Goal: Use online tool/utility: Use online tool/utility

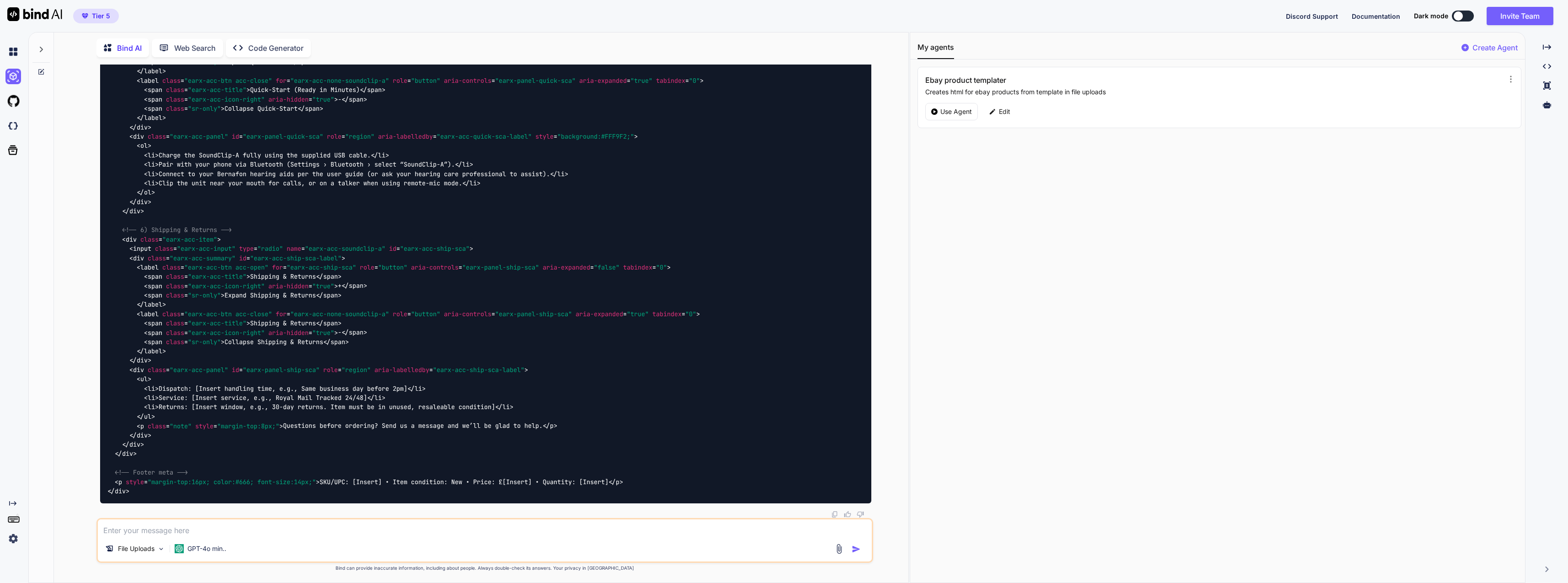
scroll to position [9681, 0]
click at [404, 534] on textarea at bounding box center [485, 527] width 774 height 16
click at [7, 120] on img at bounding box center [13, 126] width 16 height 16
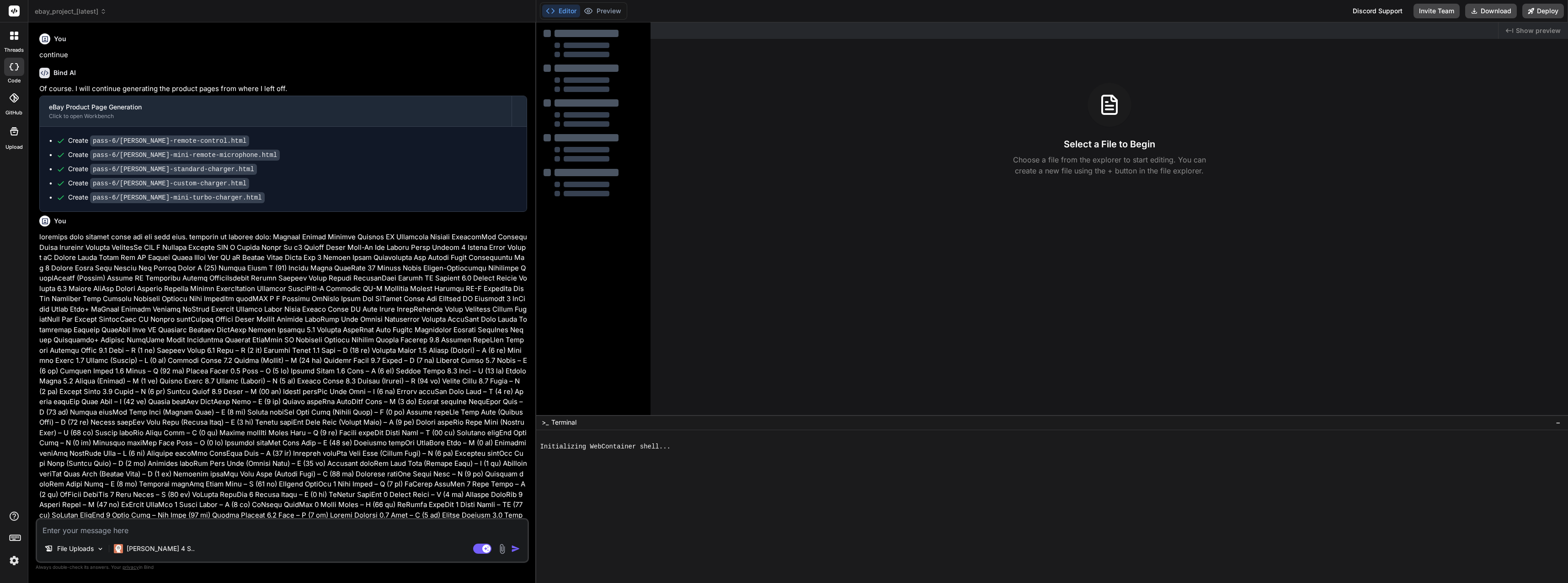
type textarea "x"
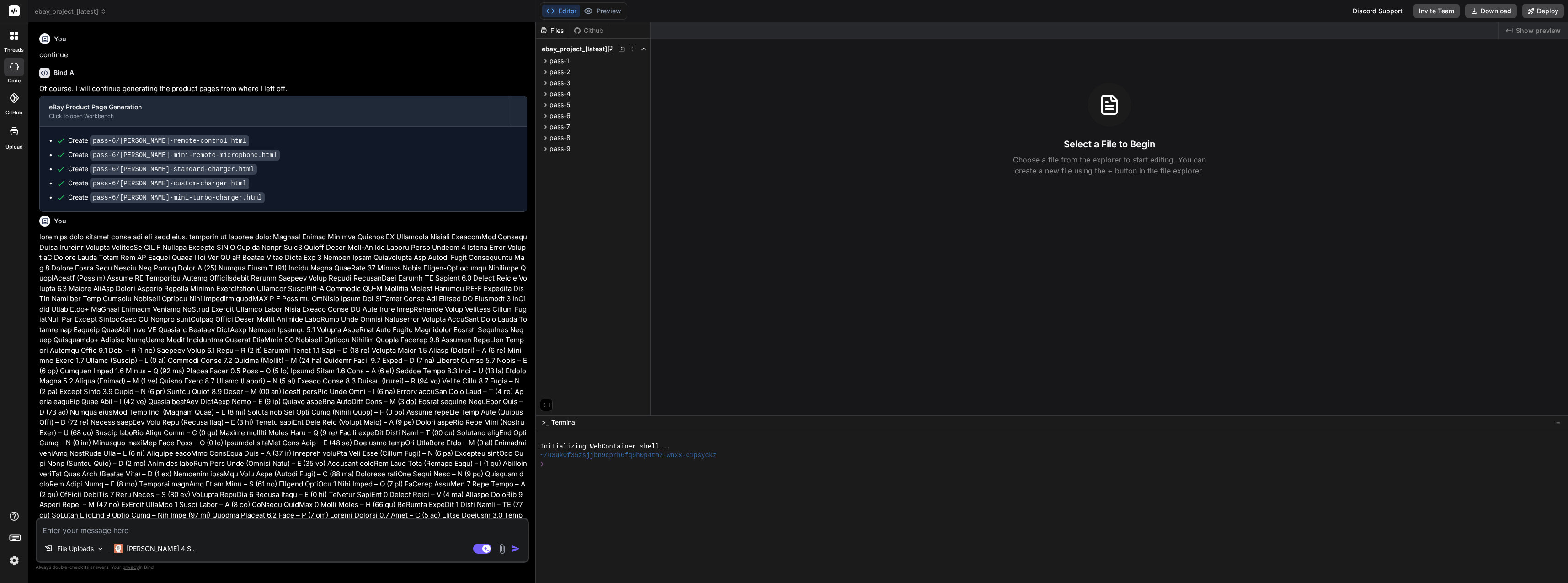
type textarea "i"
type textarea "x"
type textarea "in"
type textarea "x"
type textarea "in"
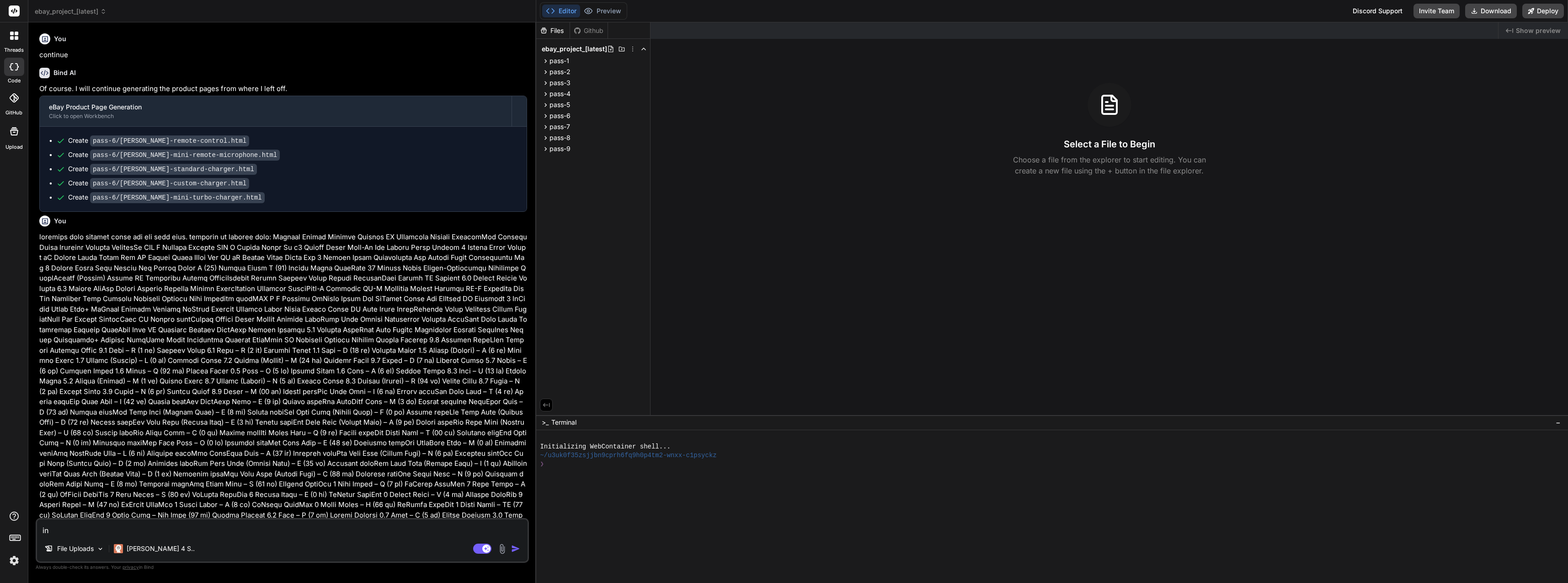
type textarea "x"
type textarea "in P"
type textarea "x"
type textarea "in Pa"
type textarea "x"
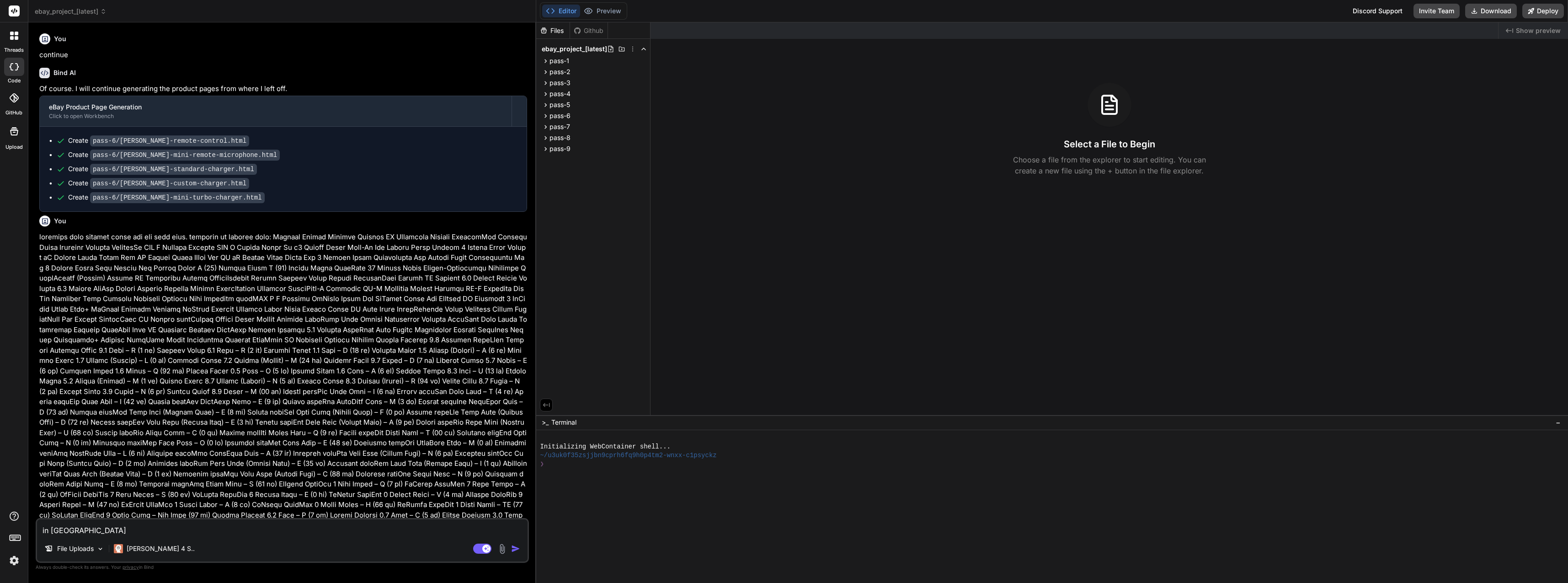
type textarea "in Pas"
type textarea "x"
type textarea "in Pass"
type textarea "x"
type textarea "in Pass"
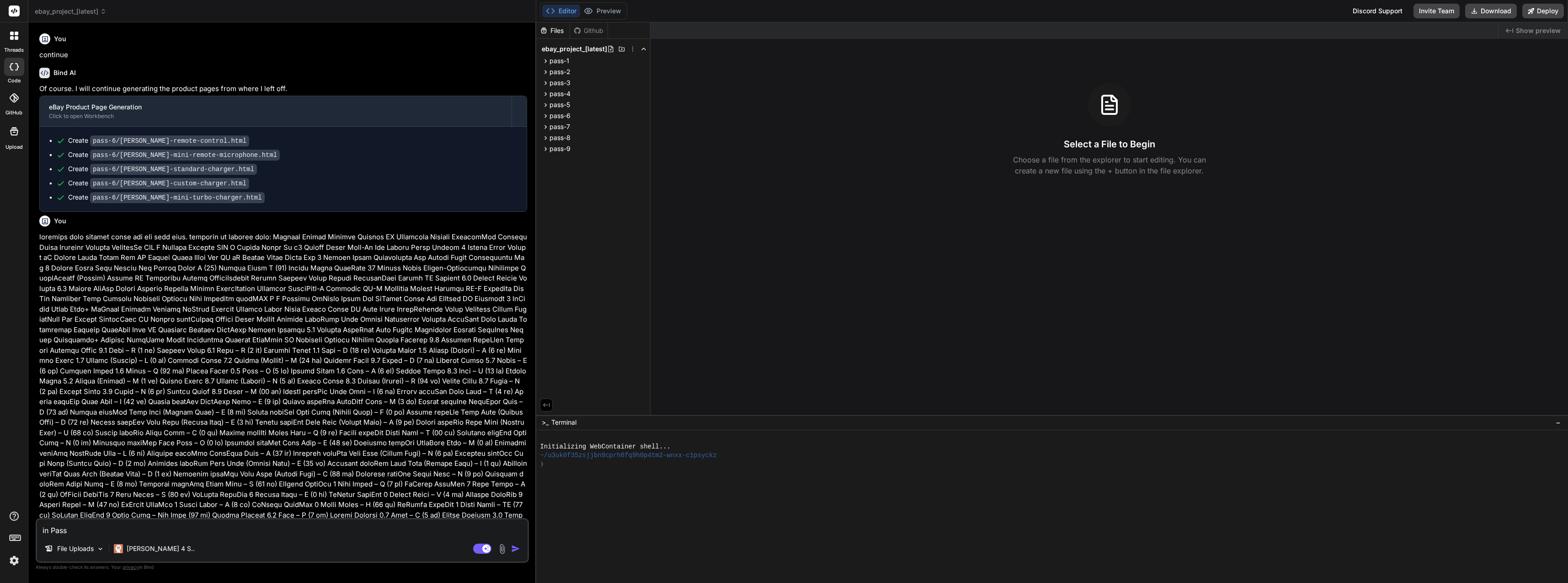
type textarea "x"
type textarea "in Pass 1"
type textarea "x"
type textarea "in Pass 1-"
type textarea "x"
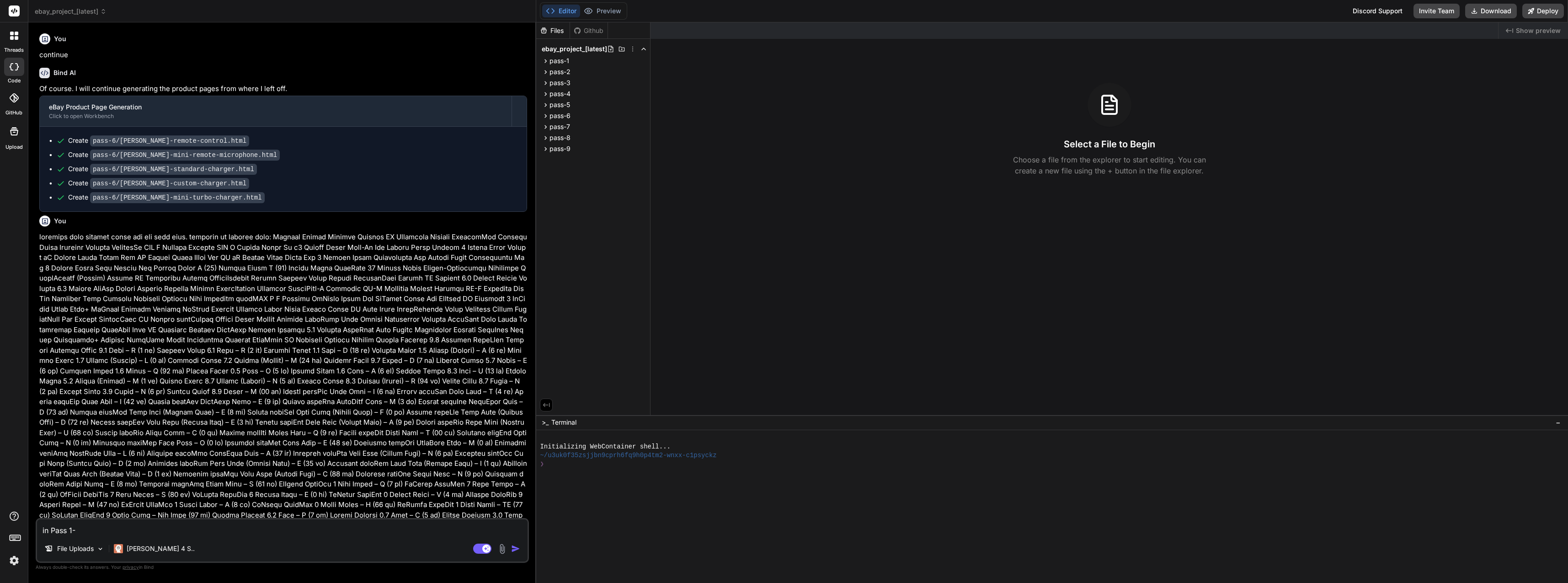
type textarea "in Pass 1-"
type textarea "x"
type textarea "in Pass 1-"
type textarea "x"
type textarea "in Pass 10"
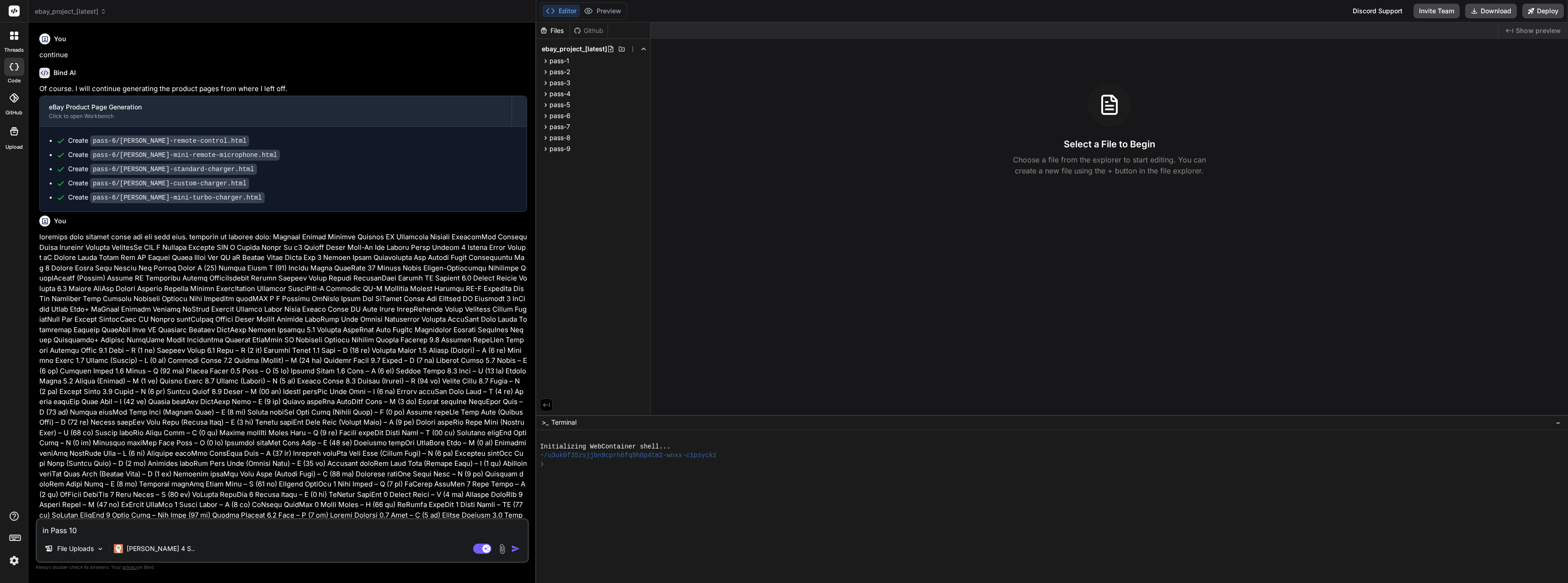
type textarea "x"
type textarea "in Pass 10"
type textarea "x"
type textarea "in Pass 10 b"
type textarea "x"
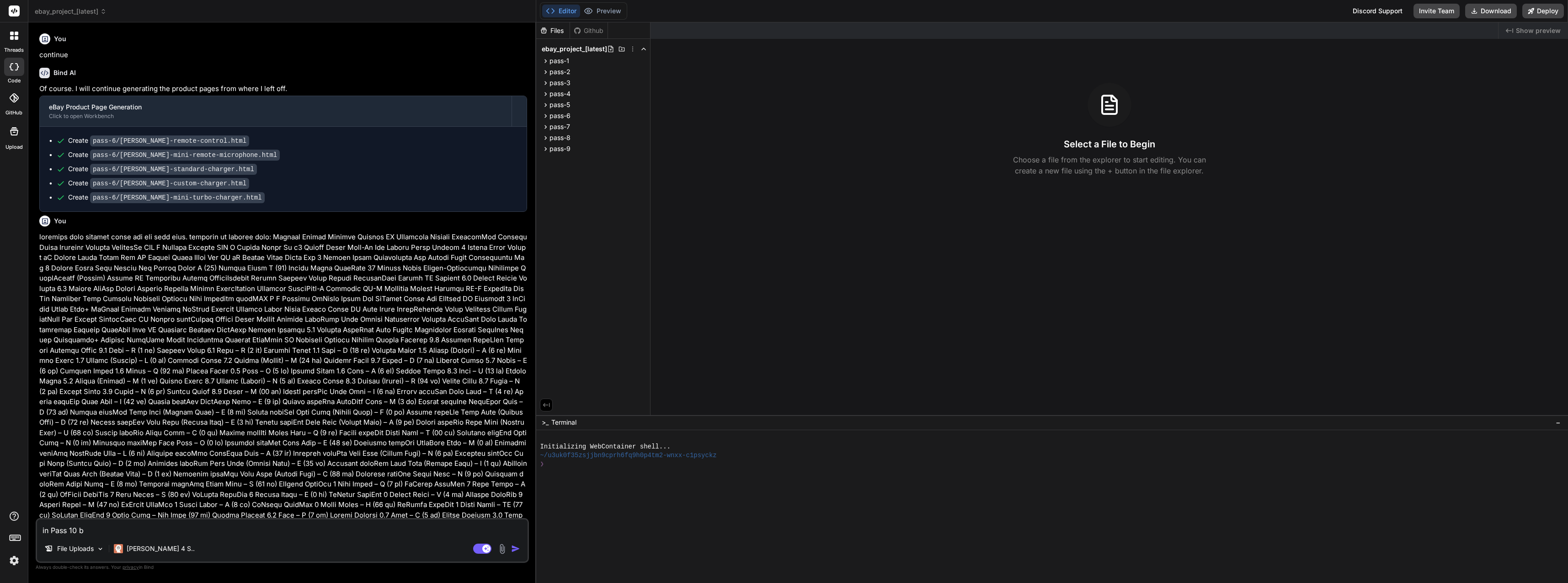
type textarea "in Pass 10 bu"
type textarea "x"
type textarea "in Pass 10 bui"
type textarea "x"
type textarea "in Pass 10 buil"
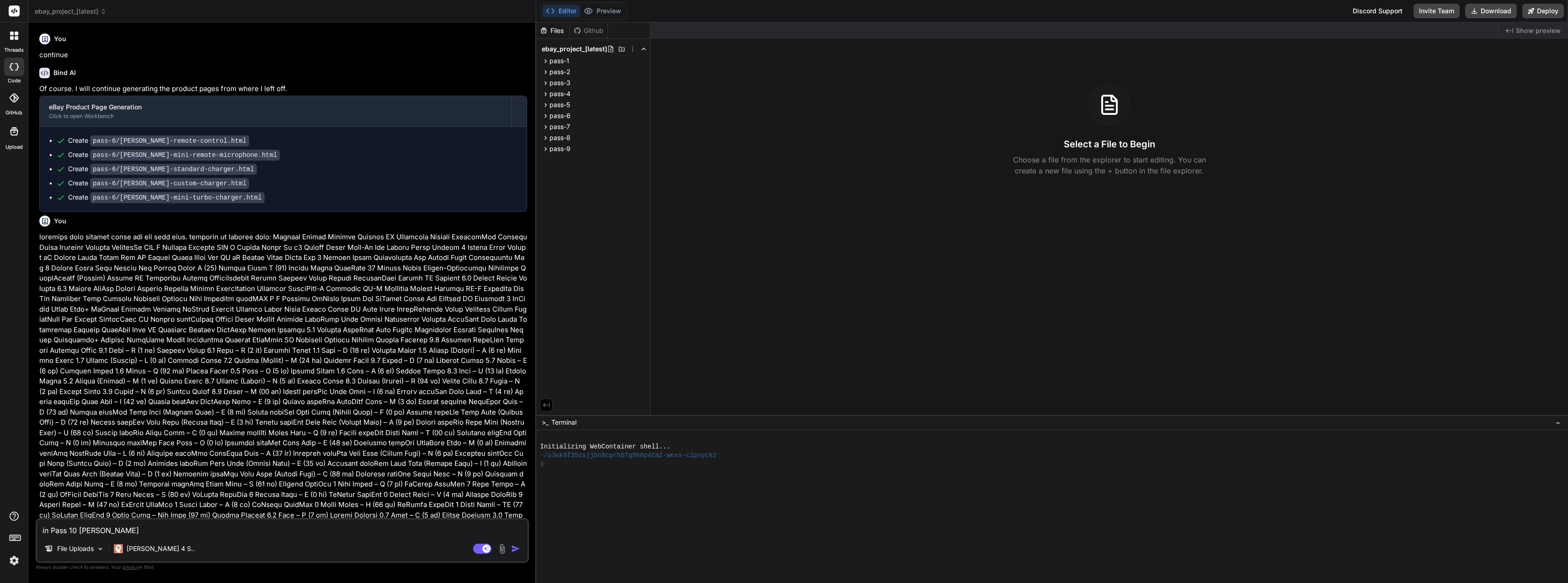
type textarea "x"
type textarea "in Pass 10 build"
type textarea "x"
type textarea "in Pass 10 build"
type textarea "x"
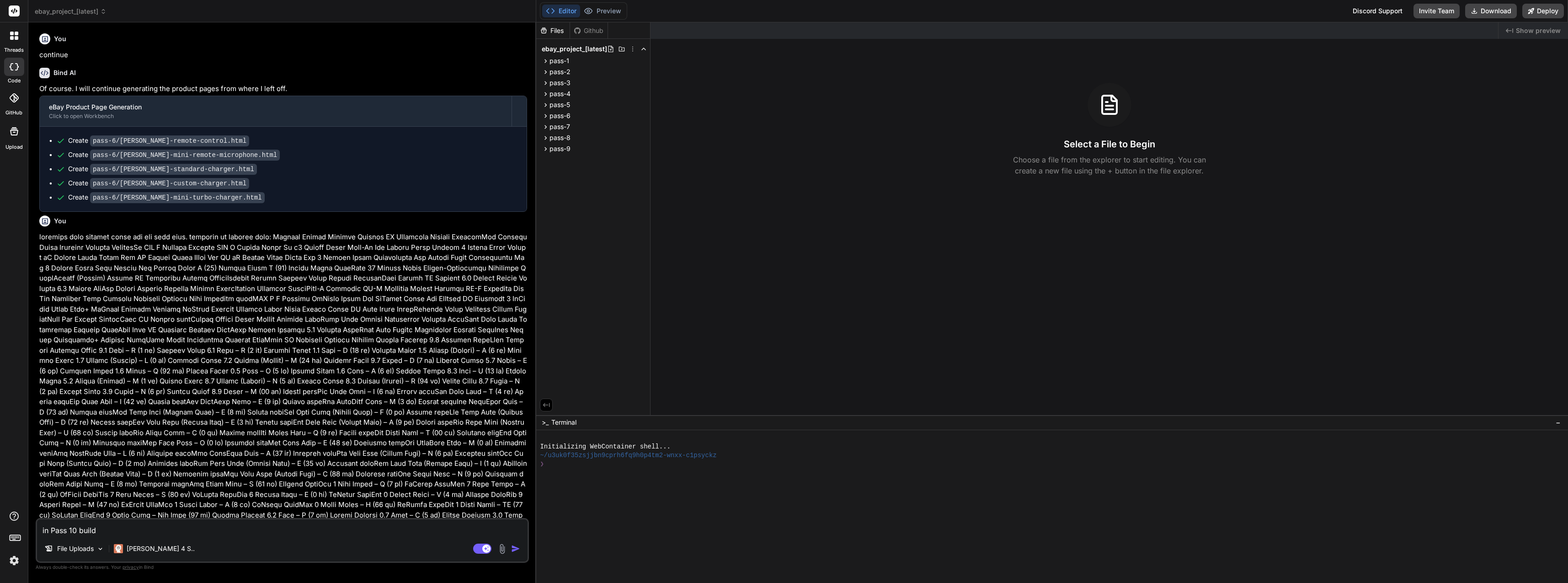
type textarea "in Pass 10 build o"
type textarea "x"
type textarea "in Pass 10 build ou"
type textarea "x"
type textarea "in Pass 10 build out"
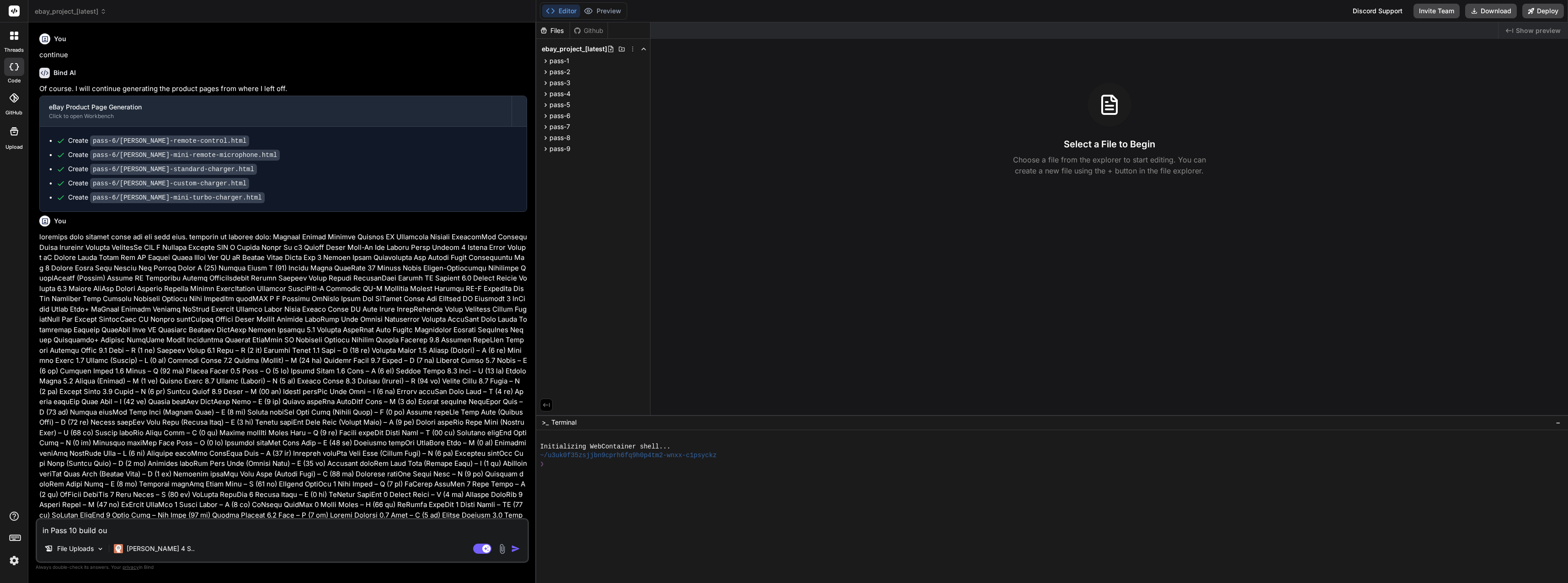
type textarea "x"
type textarea "in Pass 10 build out"
type textarea "x"
type textarea "in Pass 10 build out b"
type textarea "x"
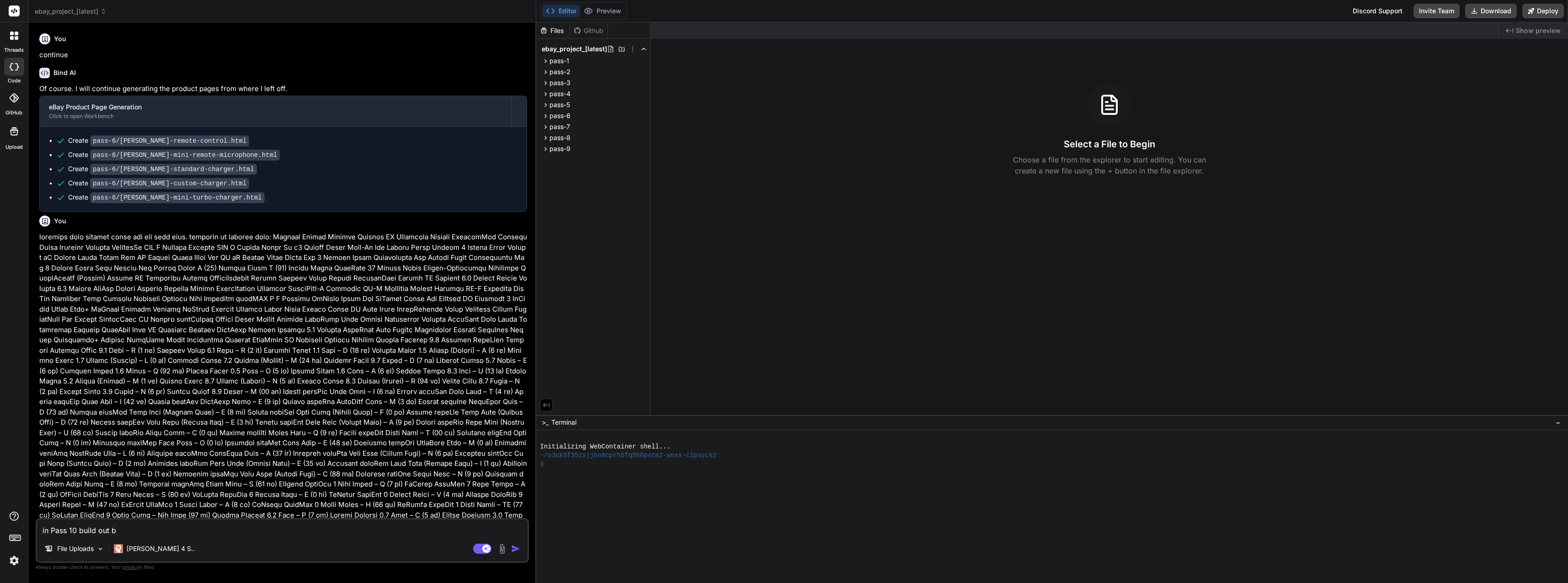
type textarea "in Pass 10 build out br"
type textarea "x"
type textarea "in Pass 10 build out bra"
type textarea "x"
type textarea "in Pass 10 build out bran"
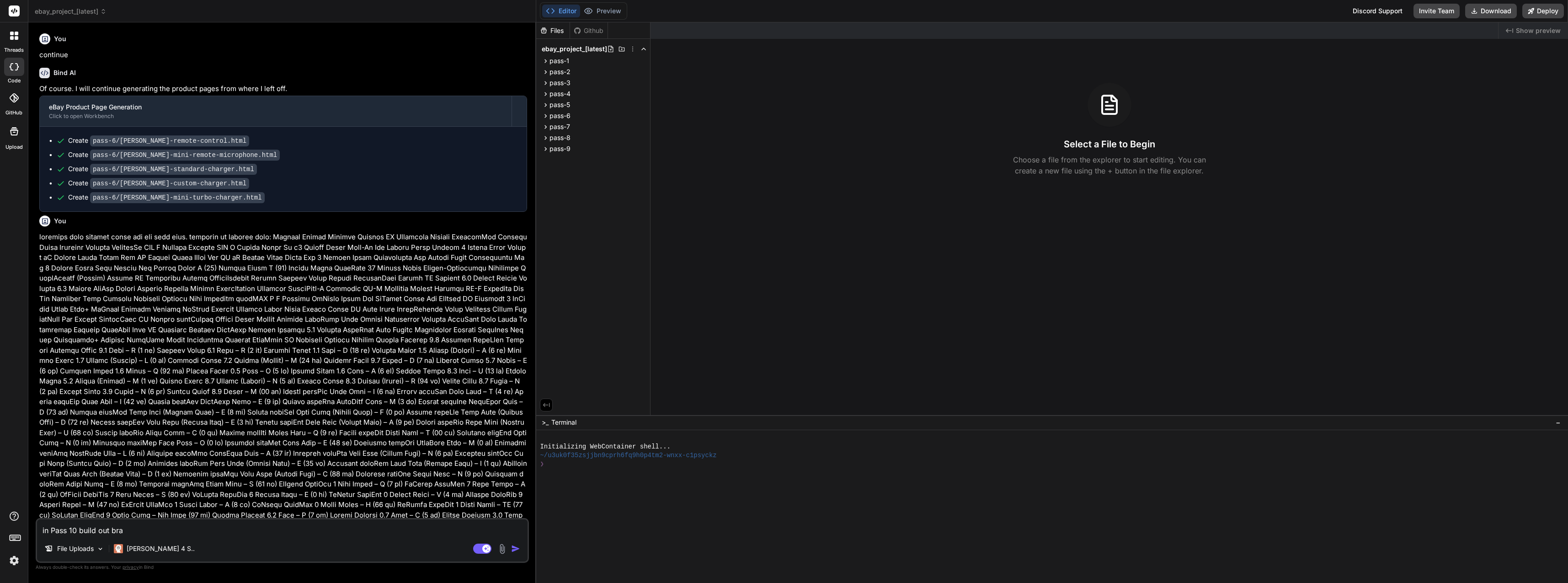
type textarea "x"
type textarea "in Pass 10 build out brand"
type textarea "x"
type textarea "in Pass 10 build out brand"
type textarea "x"
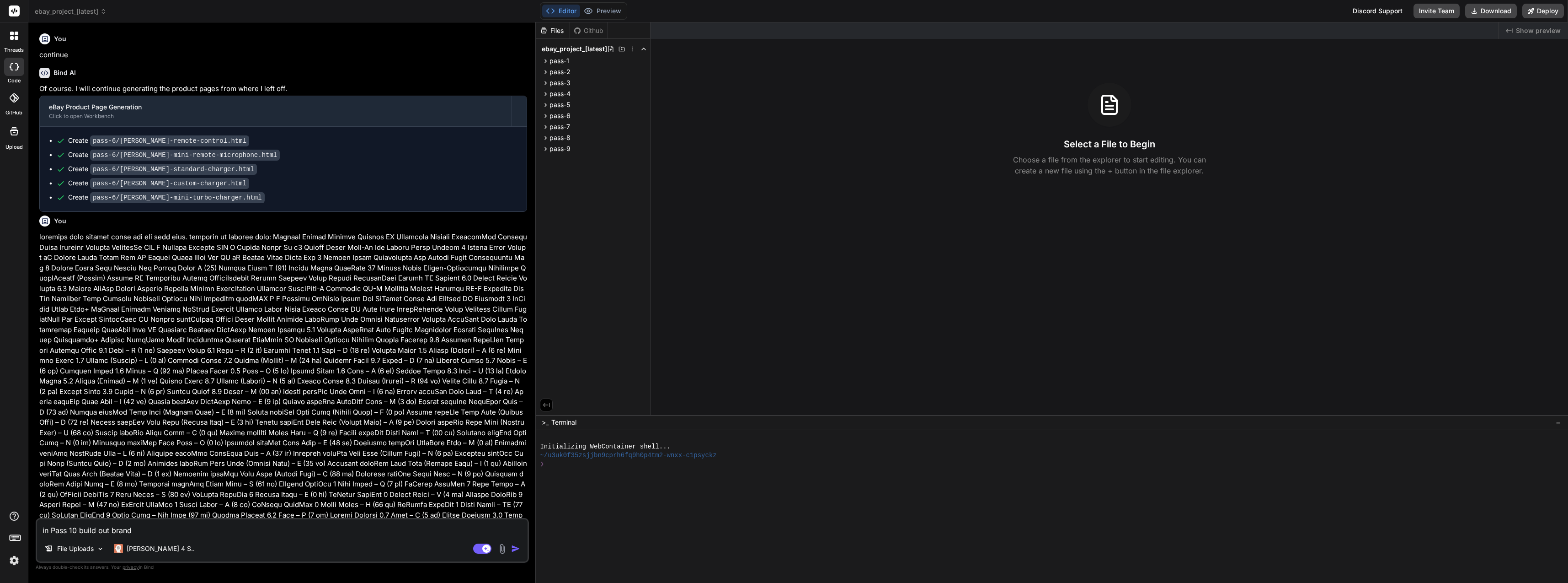
type textarea "in Pass 10 build out brand d"
type textarea "x"
type textarea "in Pass 10 build out brand da"
type textarea "x"
type textarea "in Pass 10 build out brand d"
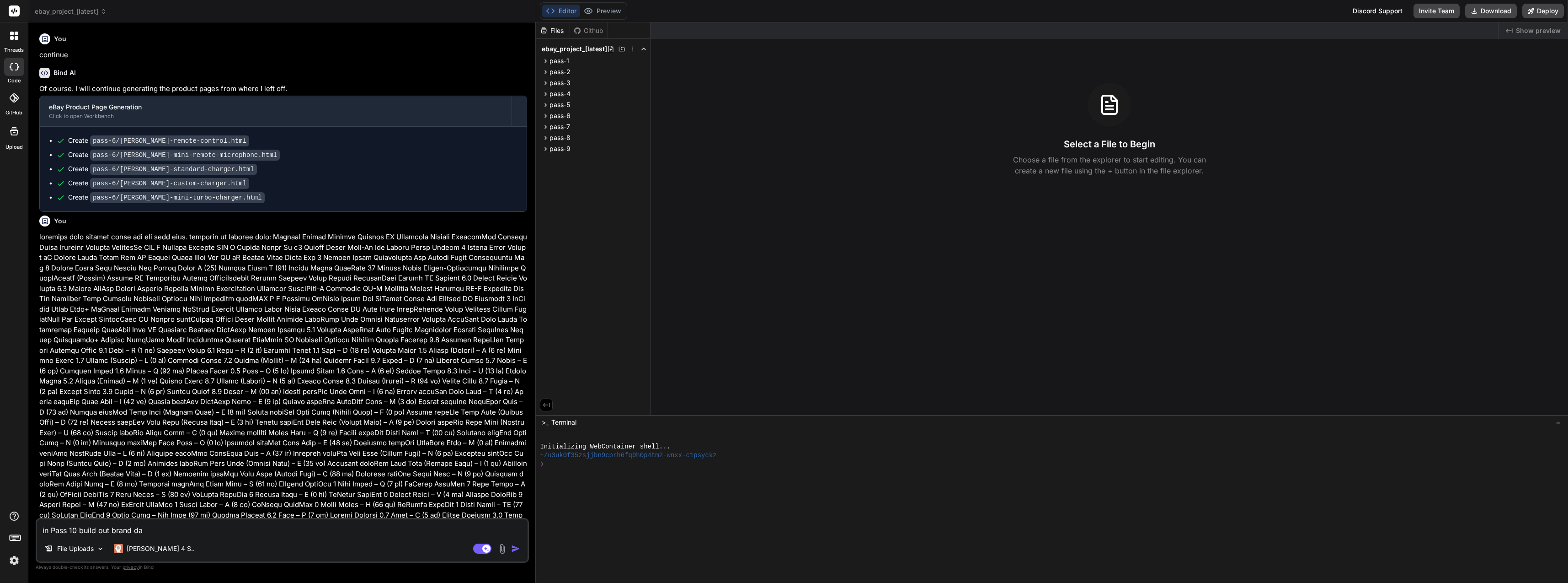
type textarea "x"
type textarea "in Pass 10 build out brand"
type textarea "x"
type textarea "in Pass 10 build out brand t"
type textarea "x"
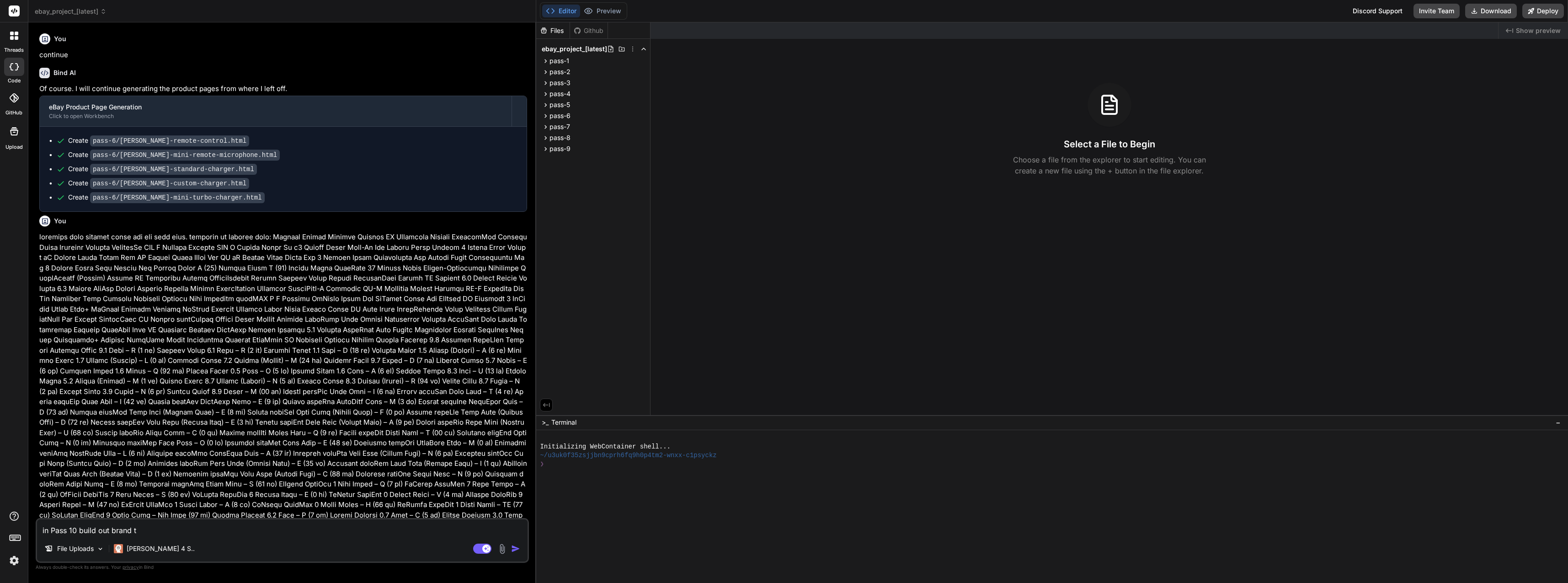
type textarea "in Pass 10 build out brand te"
type textarea "x"
type textarea "in Pass 10 build out brand tem"
type textarea "x"
type textarea "in Pass 10 build out brand temp"
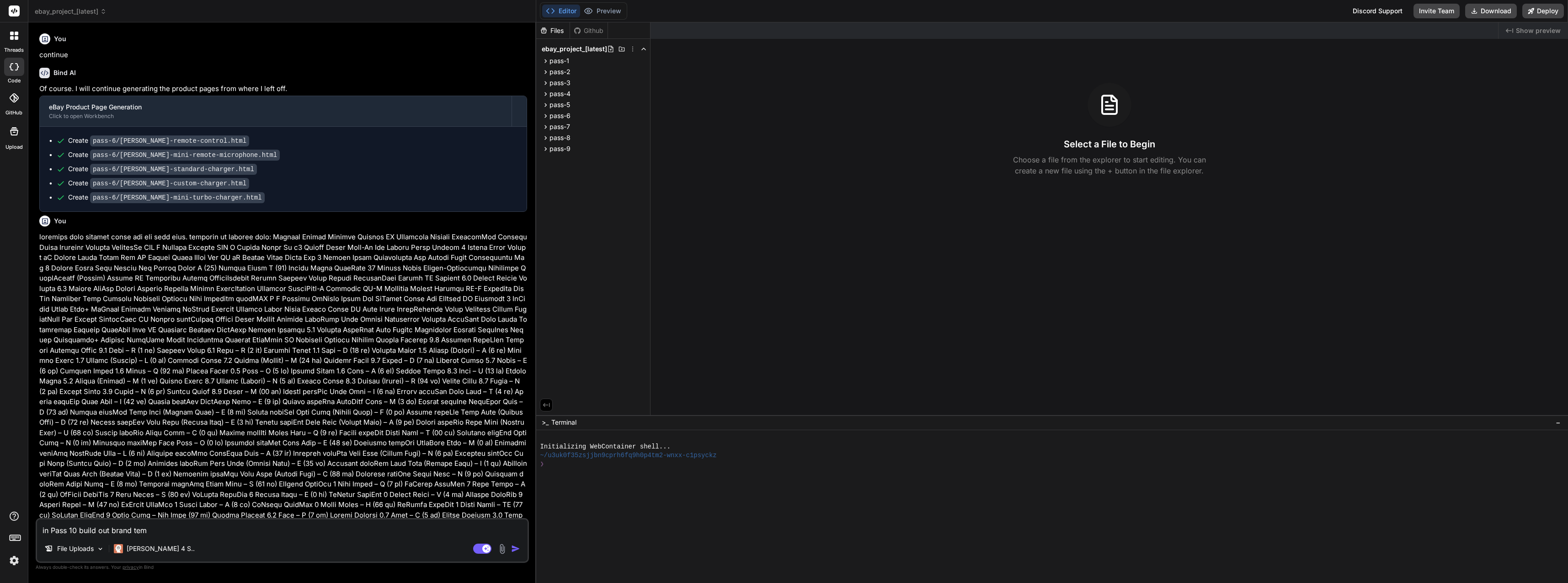
type textarea "x"
type textarea "in Pass 10 build out brand templ"
type textarea "x"
type textarea "in Pass 10 build out brand templa"
type textarea "x"
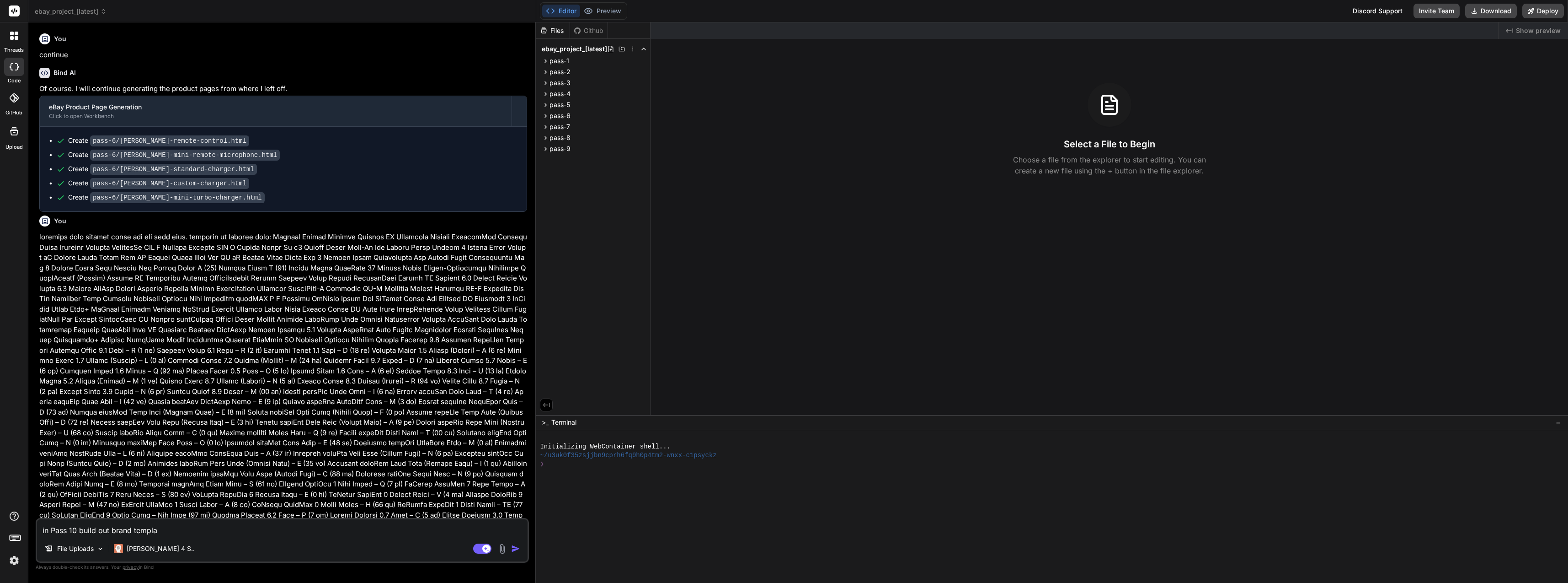
type textarea "in Pass 10 build out brand templat"
type textarea "x"
type textarea "in Pass 10 build out brand template"
type textarea "x"
type textarea "in Pass 10 build out brand templat"
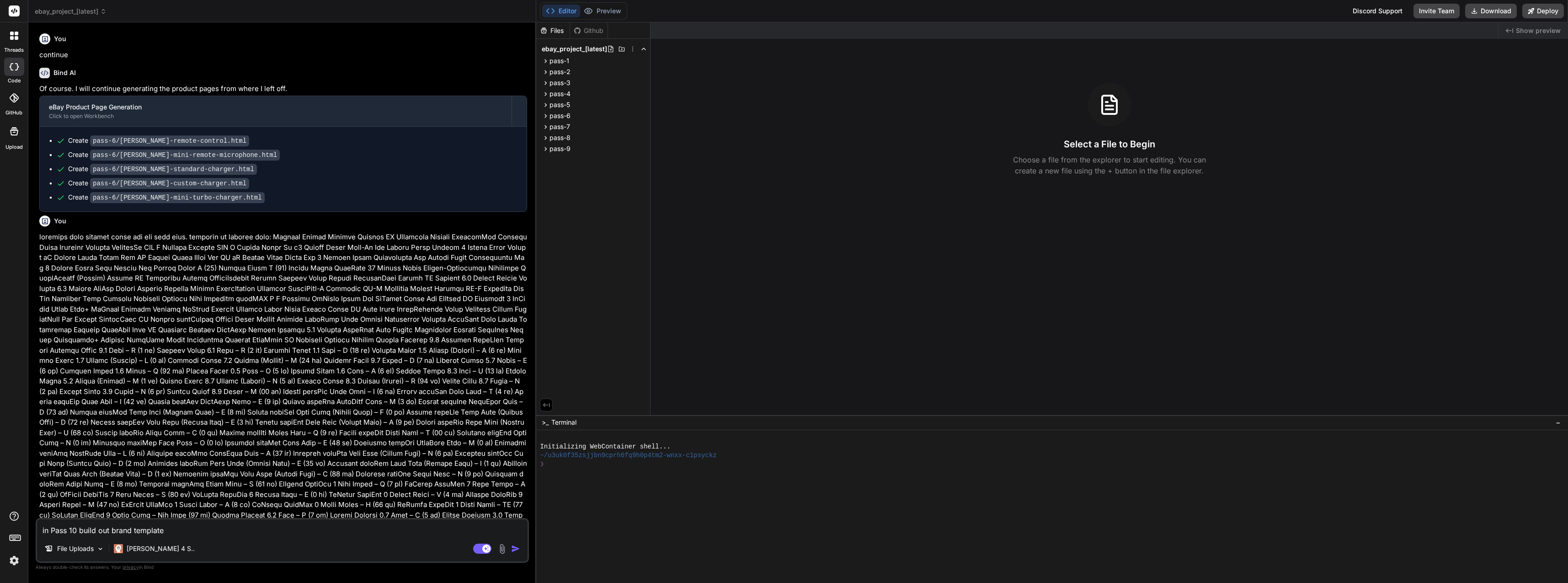
type textarea "x"
type textarea "in Pass 10 build out brand templa"
type textarea "x"
type textarea "in Pass 10 build out brand templ"
type textarea "x"
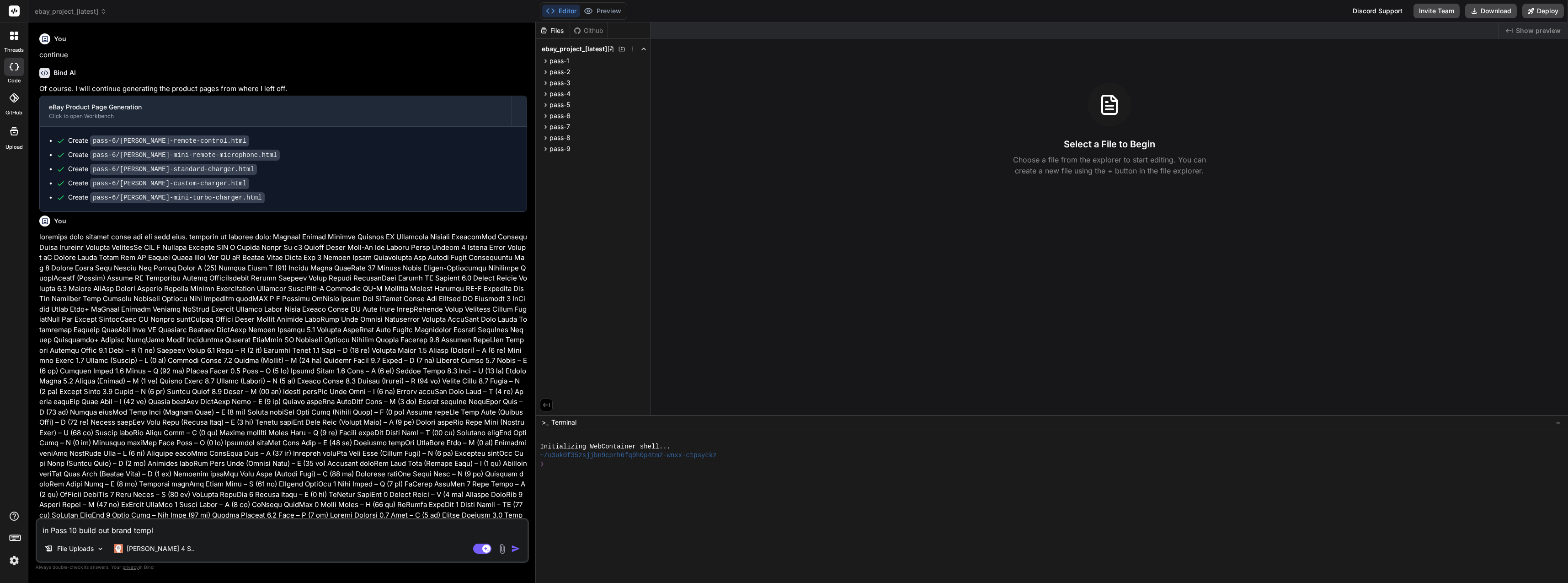
type textarea "in Pass 10 build out brand temp"
type textarea "x"
type textarea "in Pass 10 build out brand tem"
type textarea "x"
type textarea "in Pass 10 build out brand te"
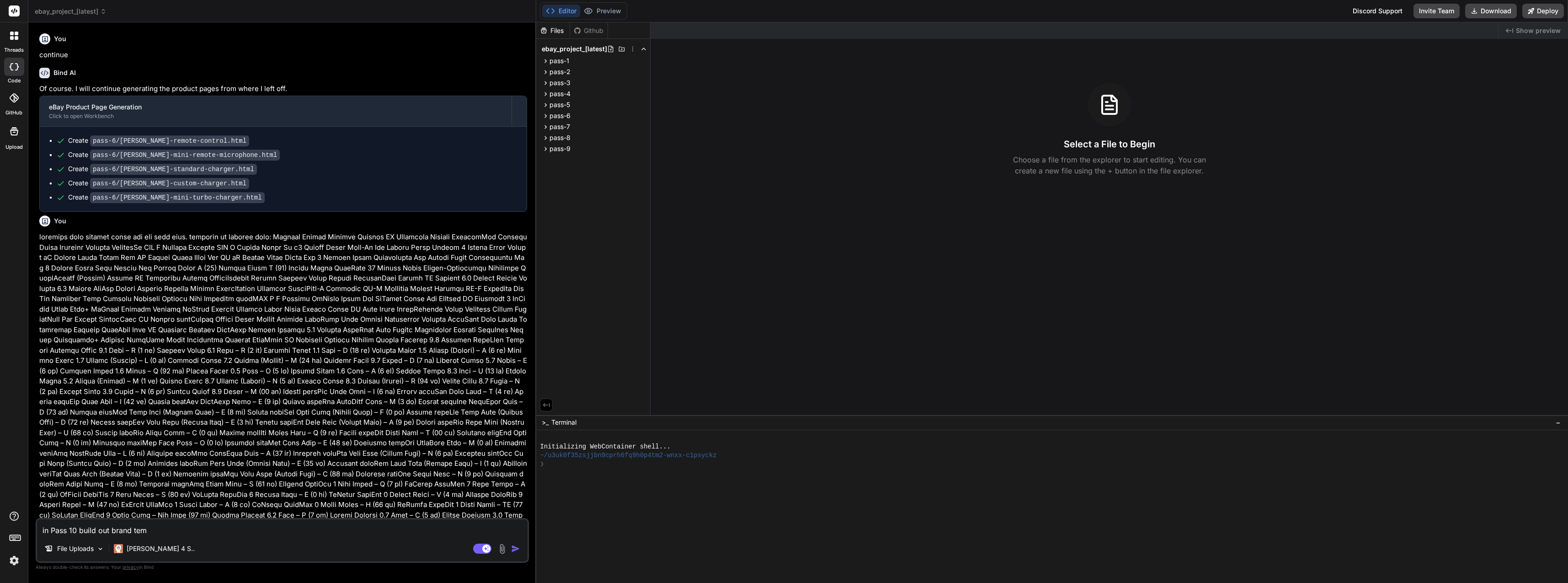
type textarea "x"
type textarea "in Pass 10 build out brand t"
type textarea "x"
type textarea "in Pass 10 build out brand"
type textarea "x"
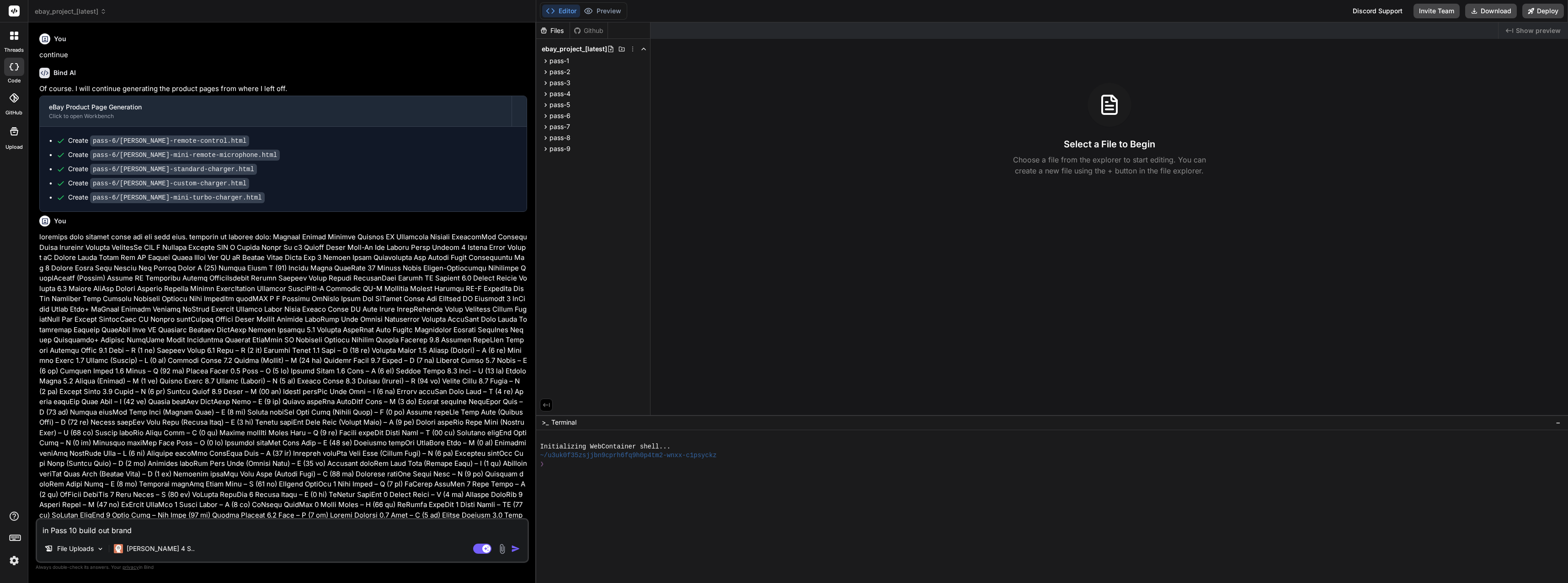
type textarea "in Pass 10 build out brand"
type textarea "x"
type textarea "in Pass 10 build out brande"
type textarea "x"
type textarea "in Pass 10 build out branded"
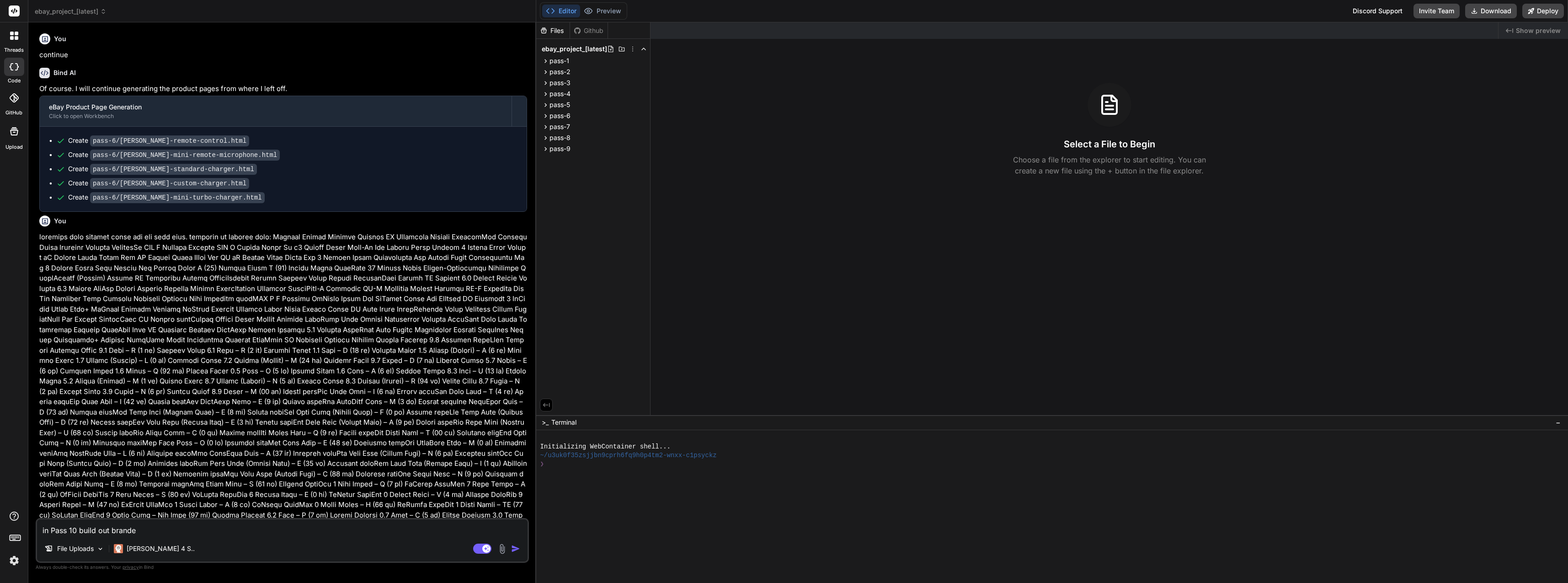
type textarea "x"
type textarea "in Pass 10 build out branded"
type textarea "x"
type textarea "in Pass 10 build out branded p"
type textarea "x"
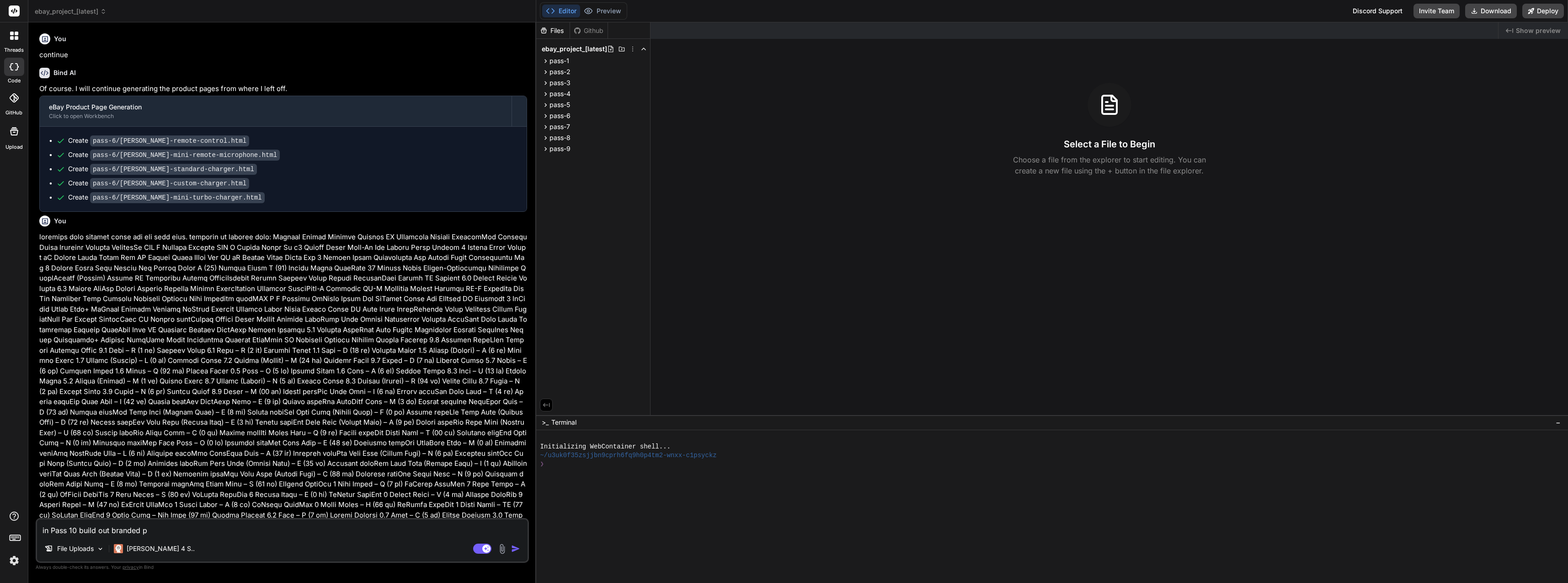
type textarea "in Pass 10 build out branded pr"
type textarea "x"
type textarea "in Pass 10 build out branded pro"
type textarea "x"
type textarea "in Pass 10 build out branded proj"
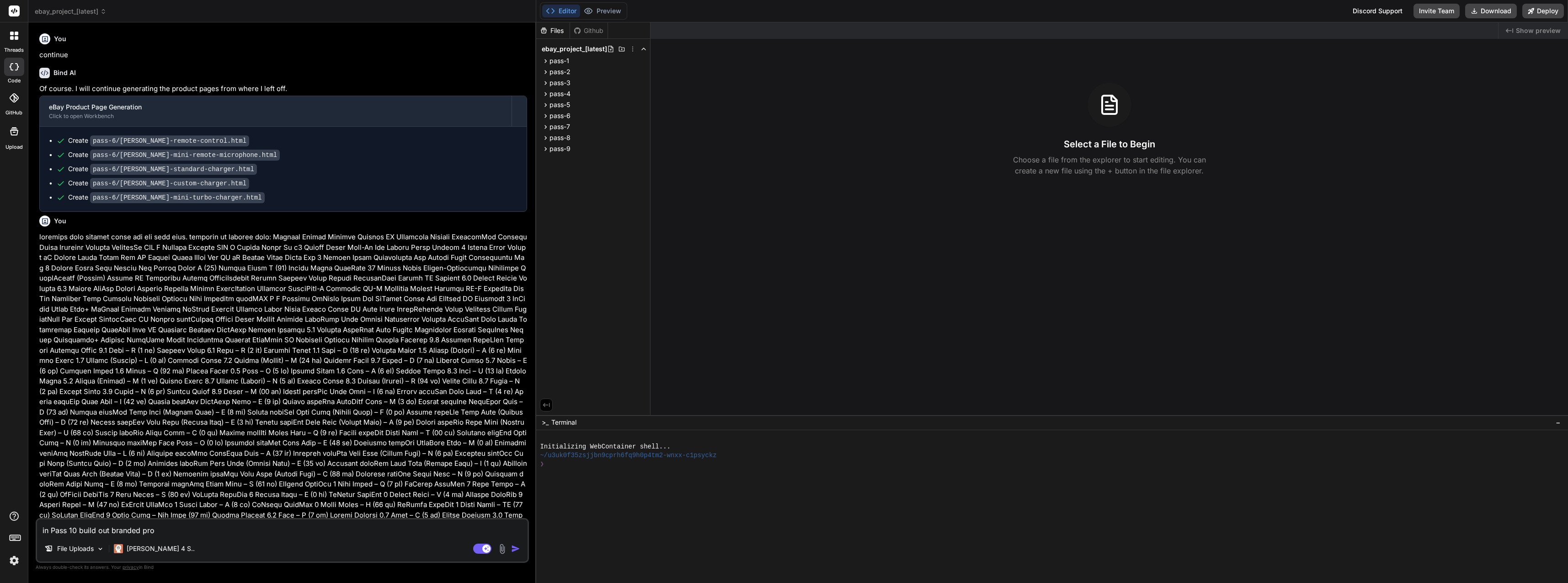
type textarea "x"
type textarea "in Pass 10 build out branded proje"
type textarea "x"
type textarea "in Pass 10 build out branded projec"
type textarea "x"
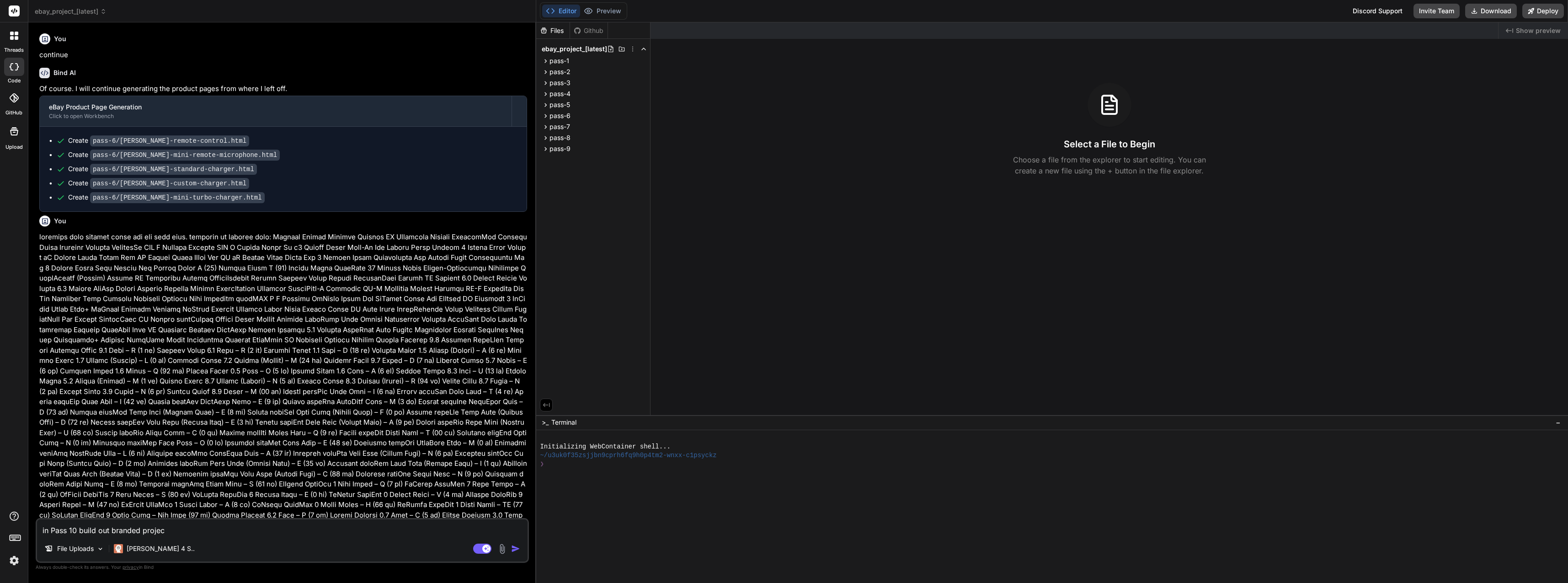
type textarea "in Pass 10 build out branded project"
type textarea "x"
type textarea "in Pass 10 build out branded project"
type textarea "x"
type textarea "in Pass 10 build out branded project t"
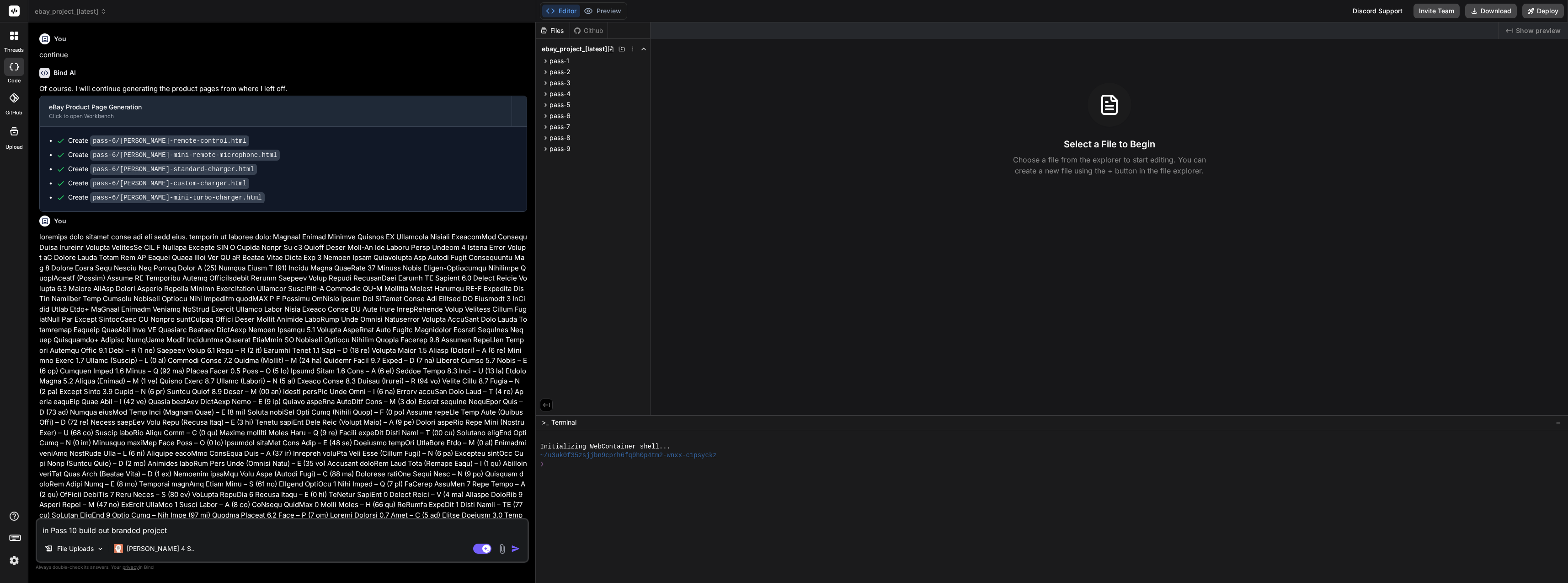
type textarea "x"
type textarea "in Pass 10 build out branded project te"
type textarea "x"
type textarea "in Pass 10 build out branded project tem"
type textarea "x"
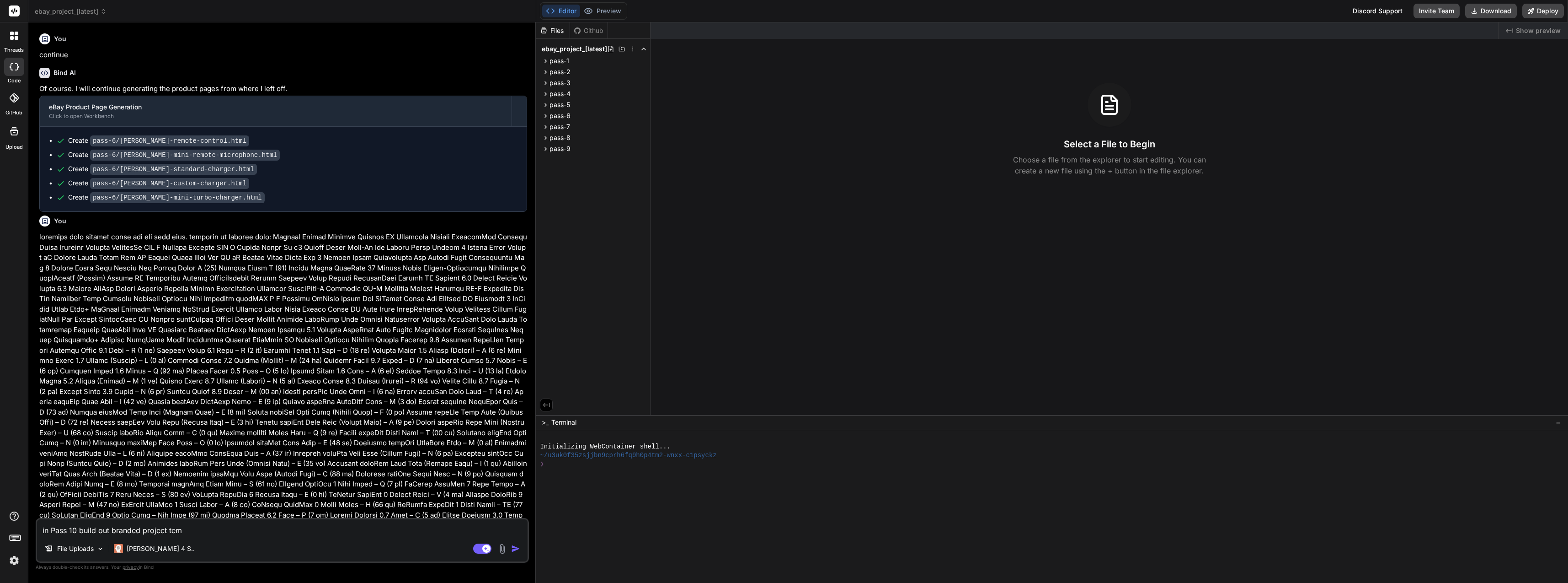
type textarea "in Pass 10 build out branded project te"
type textarea "x"
type textarea "in Pass 10 build out branded project t"
type textarea "x"
type textarea "in Pass 10 build out branded project"
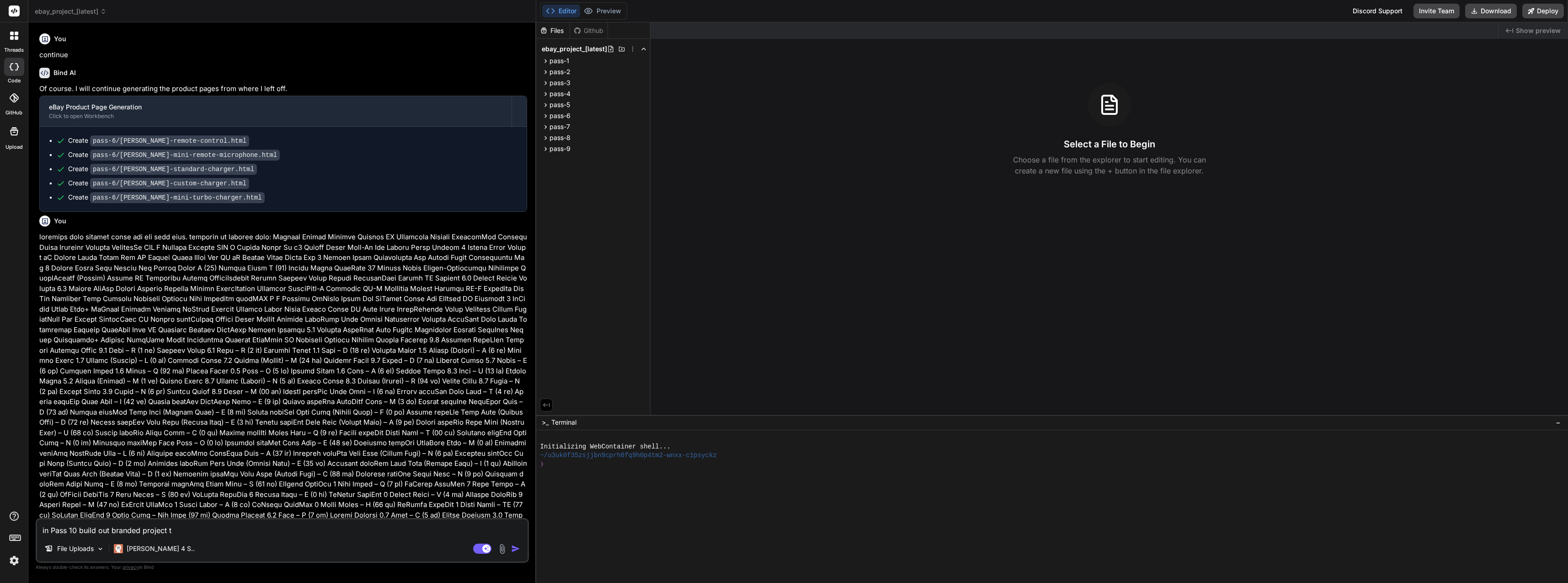
type textarea "x"
type textarea "in Pass 10 build out branded project"
type textarea "x"
type textarea "in Pass 10 build out branded projec"
type textarea "x"
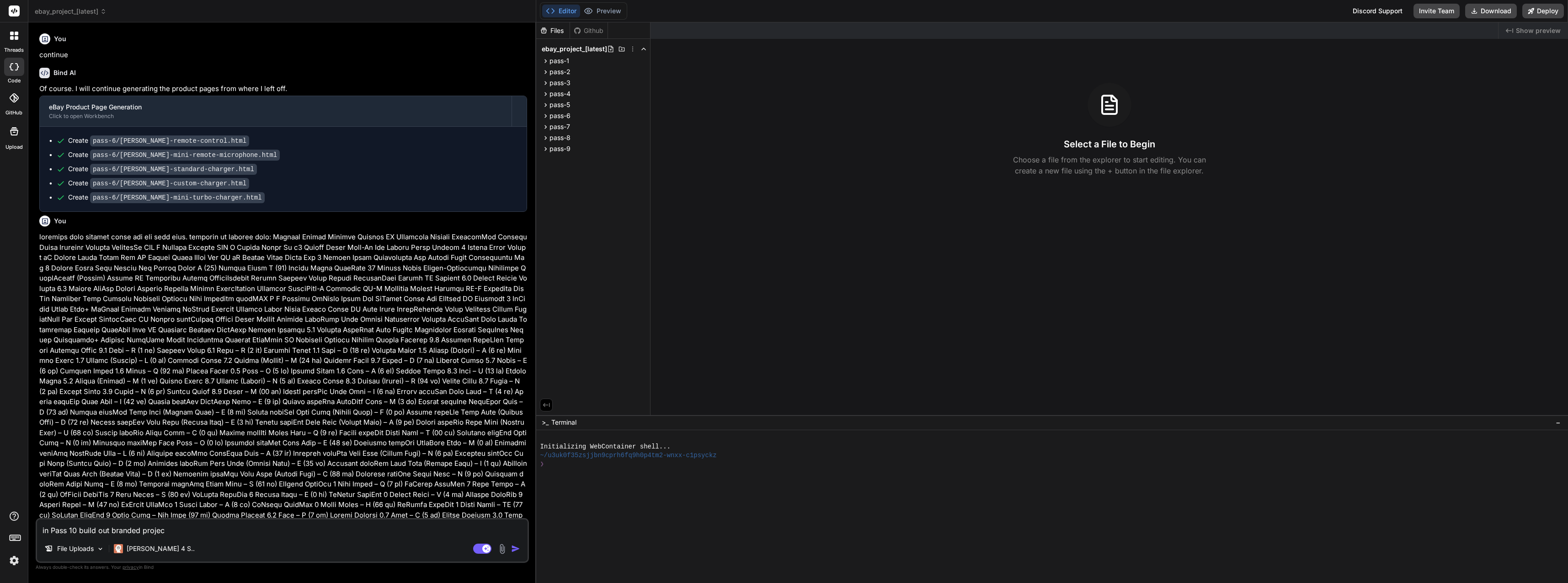
type textarea "in Pass 10 build out branded proje"
type textarea "x"
type textarea "in Pass 10 build out branded proj"
type textarea "x"
type textarea "in Pass 10 build out branded pro"
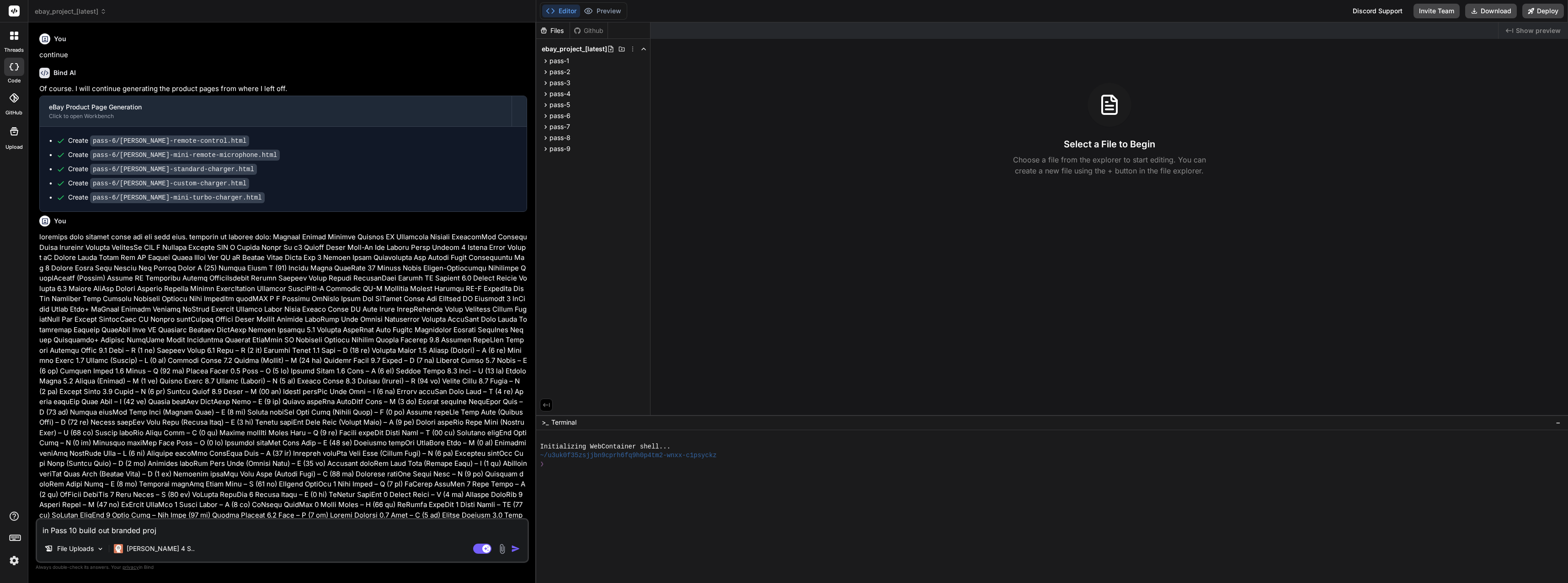
type textarea "x"
type textarea "in Pass 10 build out branded prod"
type textarea "x"
type textarea "in Pass 10 build out branded produ"
type textarea "x"
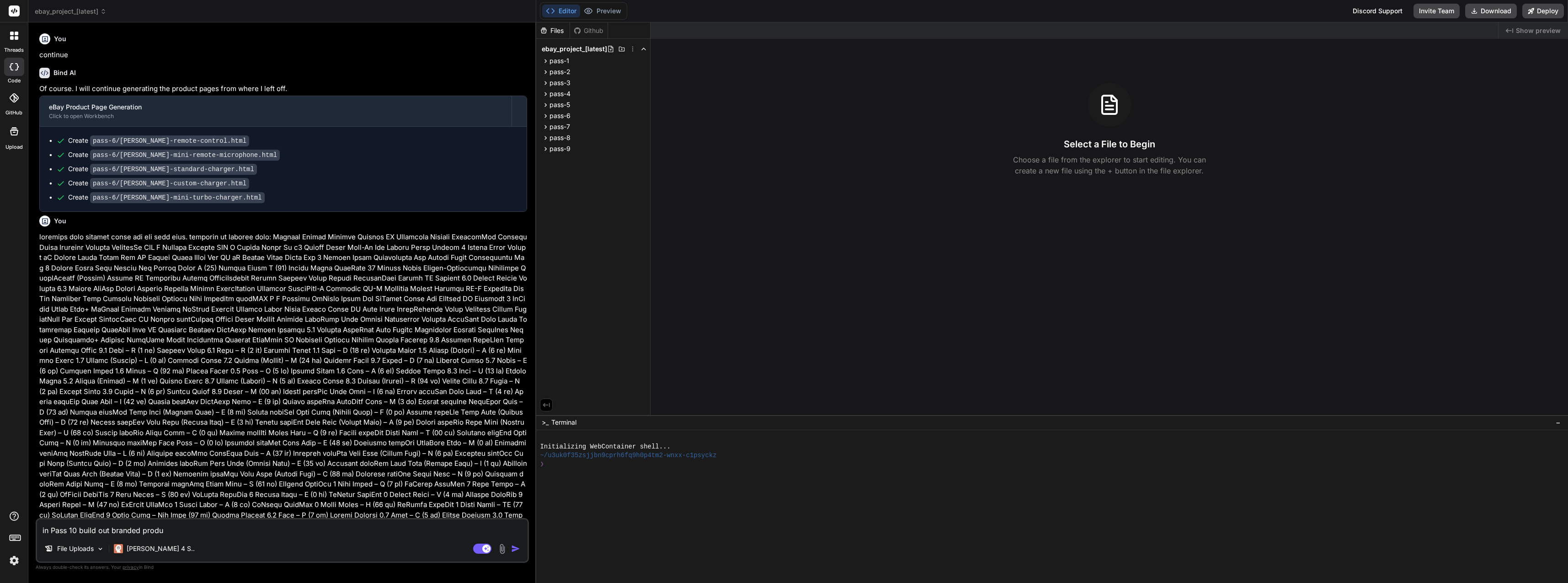
type textarea "in Pass 10 build out branded produc"
type textarea "x"
type textarea "in Pass 10 build out branded product"
type textarea "x"
type textarea "in Pass 10 build out branded product"
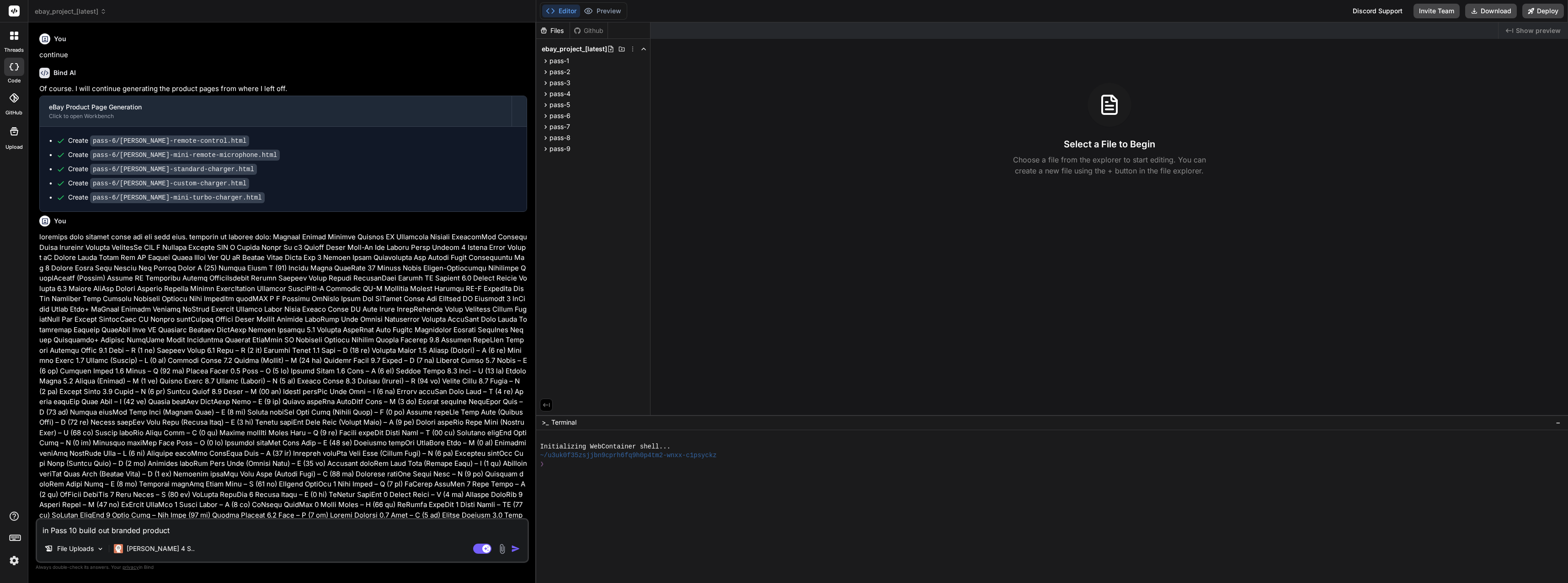
type textarea "x"
type textarea "in Pass 10 build out branded product t"
type textarea "x"
type textarea "in Pass 10 build out branded product te"
type textarea "x"
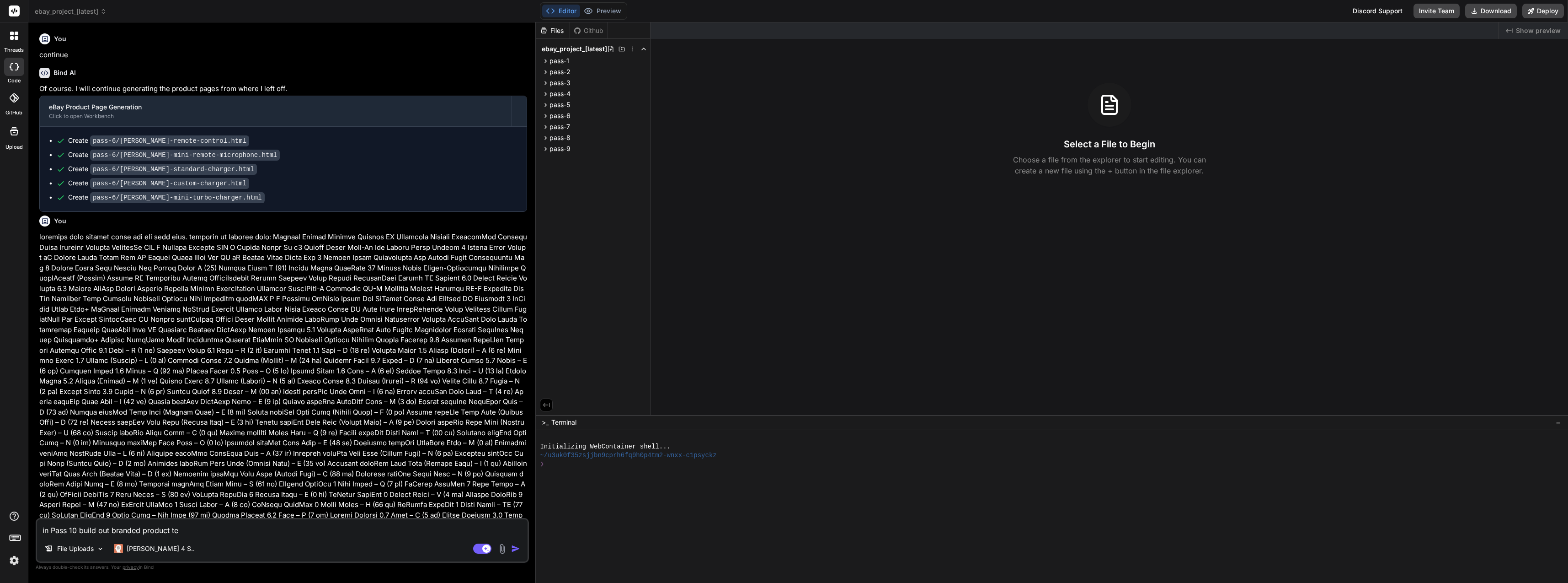
type textarea "in Pass 10 build out branded product tem"
type textarea "x"
type textarea "in Pass 10 build out branded product temp"
type textarea "x"
type textarea "in Pass 10 build out branded product templ"
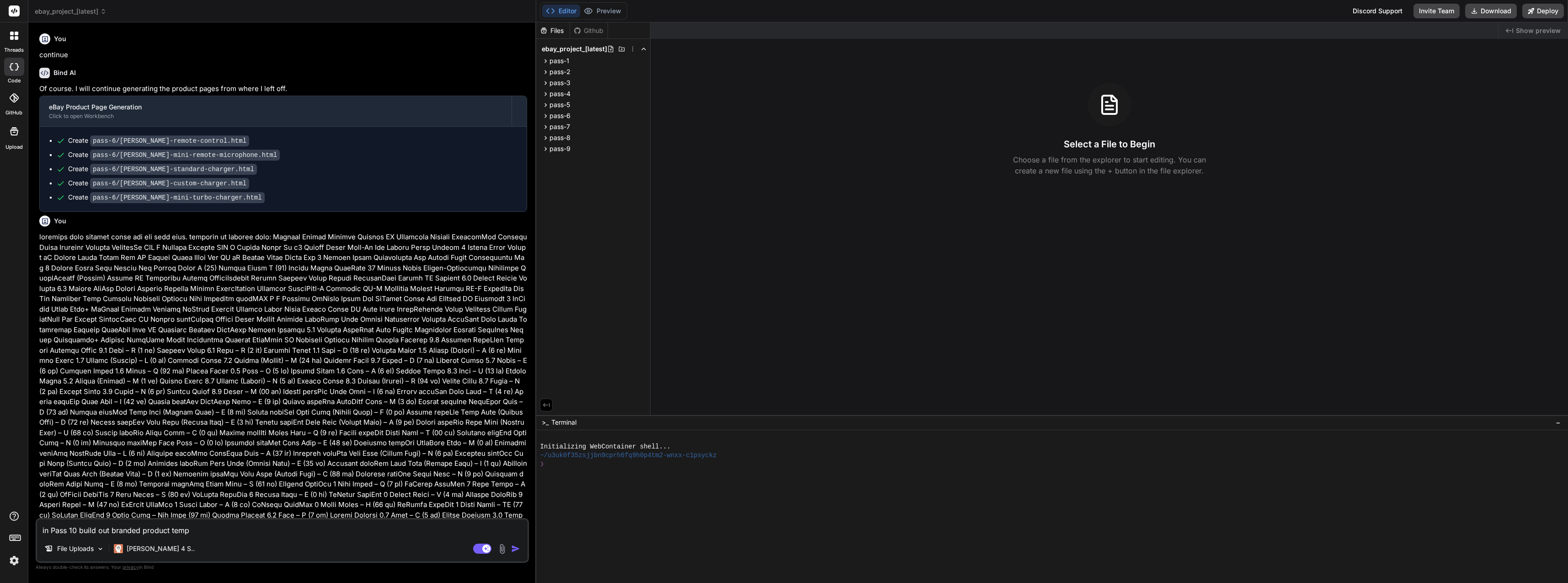
type textarea "x"
type textarea "in Pass 10 build out branded product templa"
type textarea "x"
type textarea "in Pass 10 build out branded product templat"
type textarea "x"
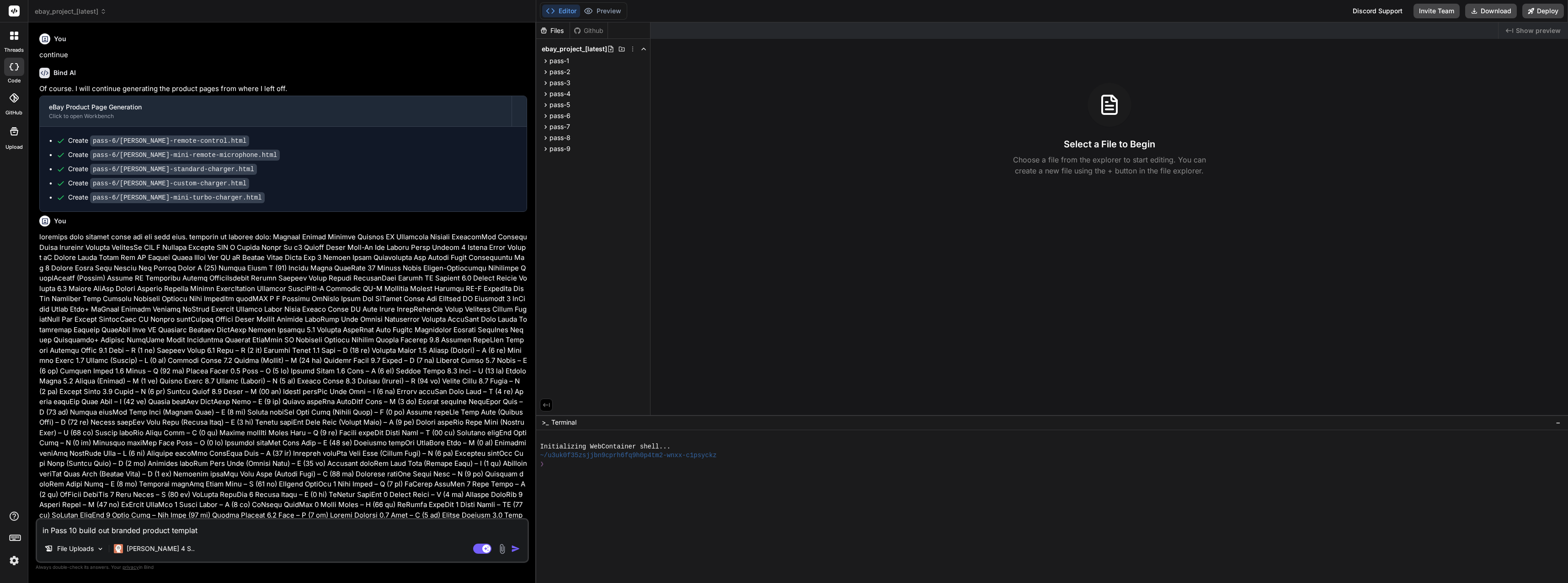
type textarea "in Pass 10 build out branded product template"
type textarea "x"
type textarea "in Pass 10 build out branded product templates"
type textarea "x"
type textarea "in Pass 10 build out branded product templates"
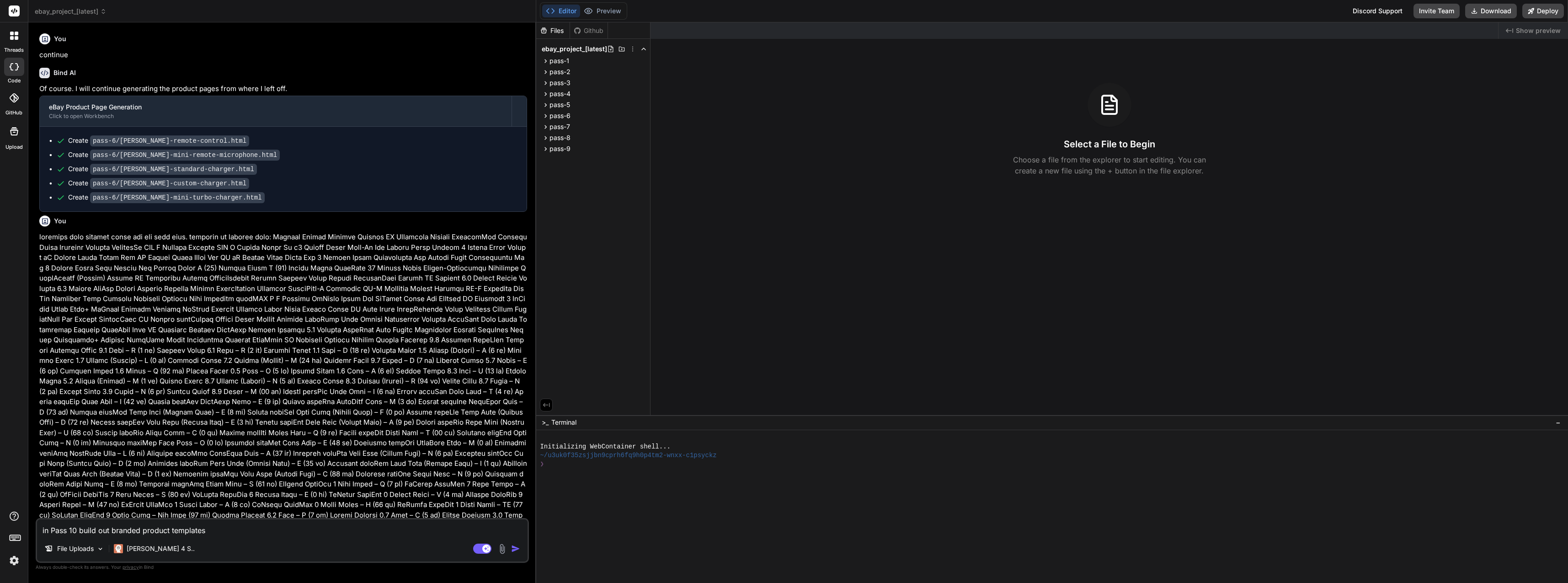
type textarea "x"
type textarea "in Pass 10 build out branded product templates f"
type textarea "x"
type textarea "in Pass 10 build out branded product templates fo"
type textarea "x"
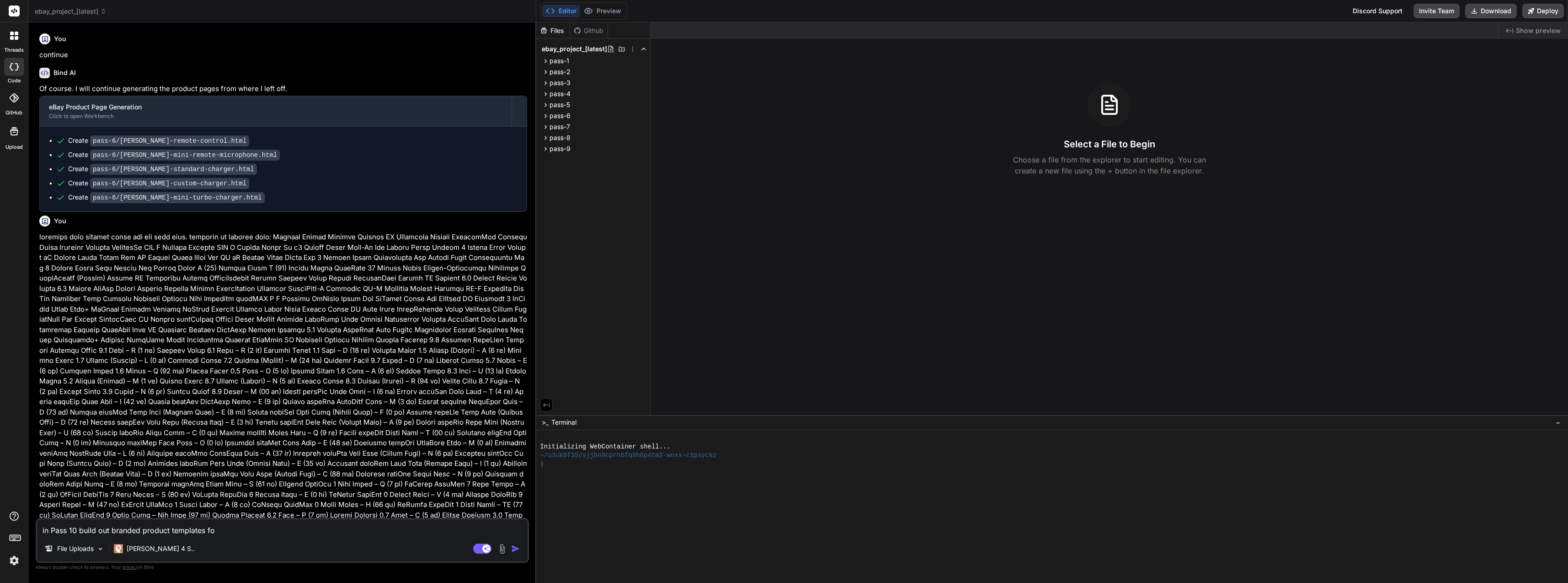
type textarea "in Pass 10 build out branded product templates for"
type textarea "x"
type textarea "in Pass 10 build out branded product templates for"
type textarea "x"
type textarea "in Pass 10 build out branded product templates for e"
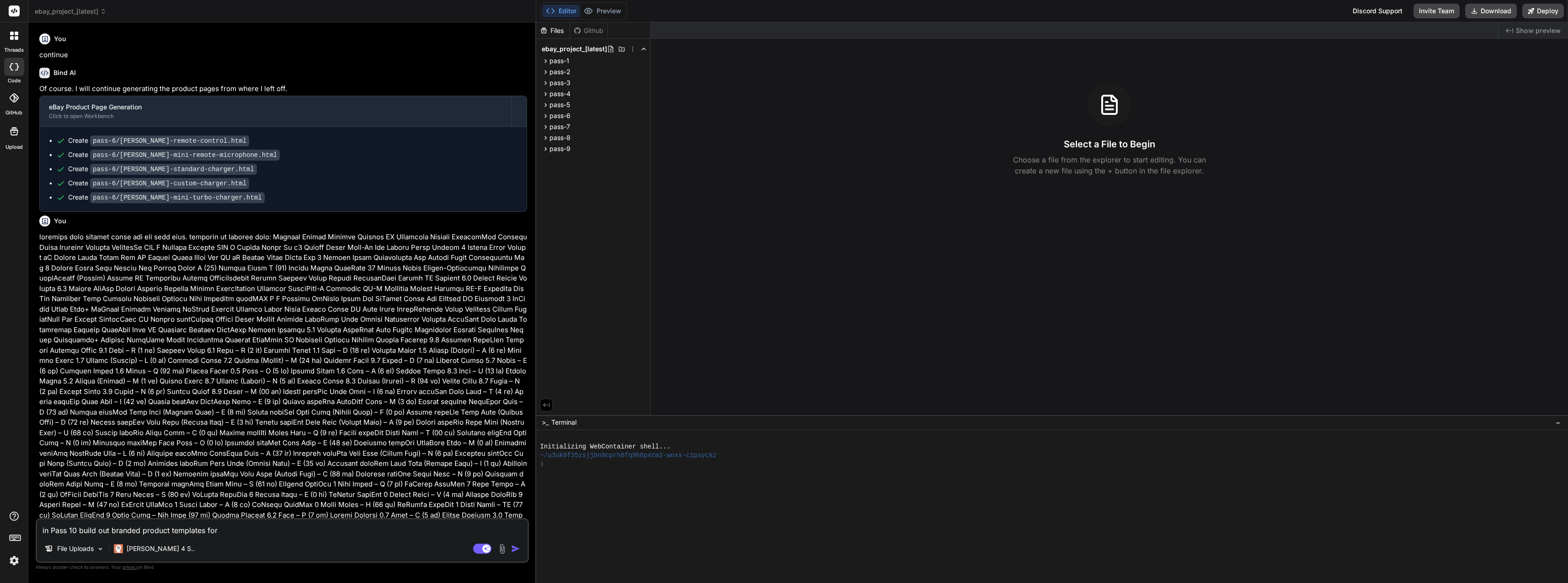
type textarea "x"
type textarea "in Pass 10 build out branded product templates for ea"
type textarea "x"
type textarea "in Pass 10 build out branded product templates for eac"
type textarea "x"
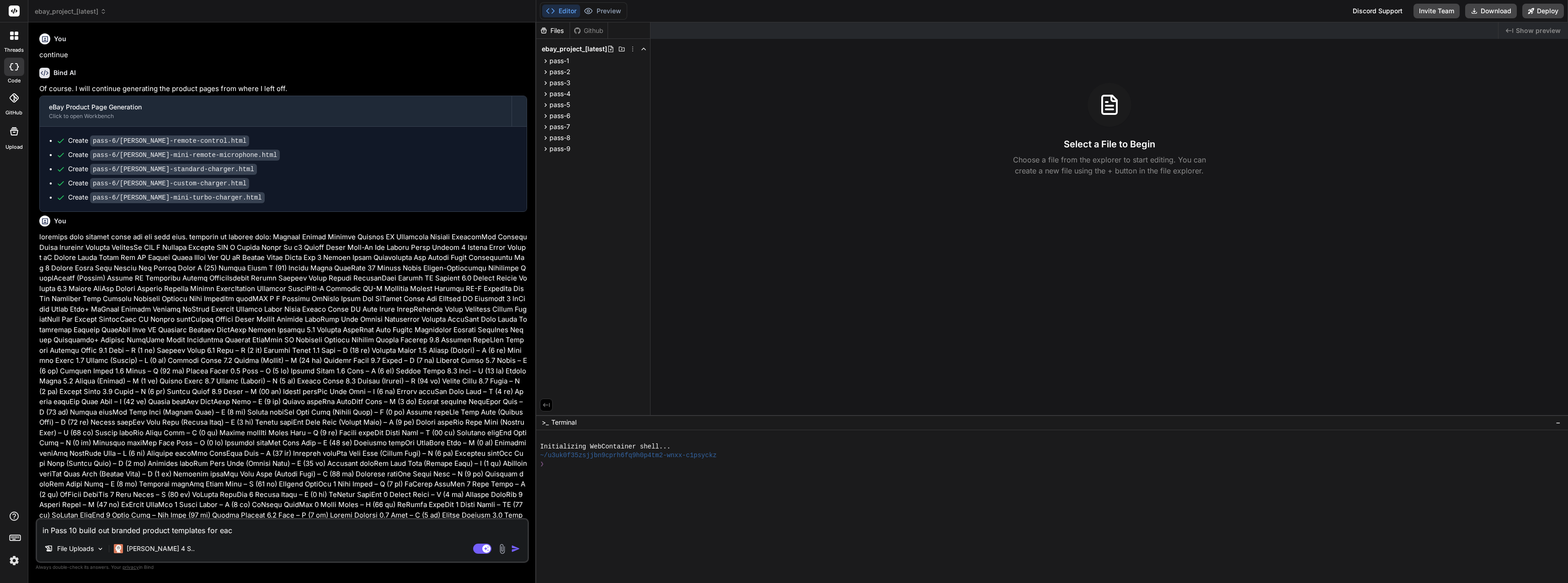
type textarea "in Pass 10 build out branded product templates for each"
type textarea "x"
type textarea "in Pass 10 build out branded product templates for each"
type textarea "x"
type textarea "in Pass 10 build out branded product templates for each o"
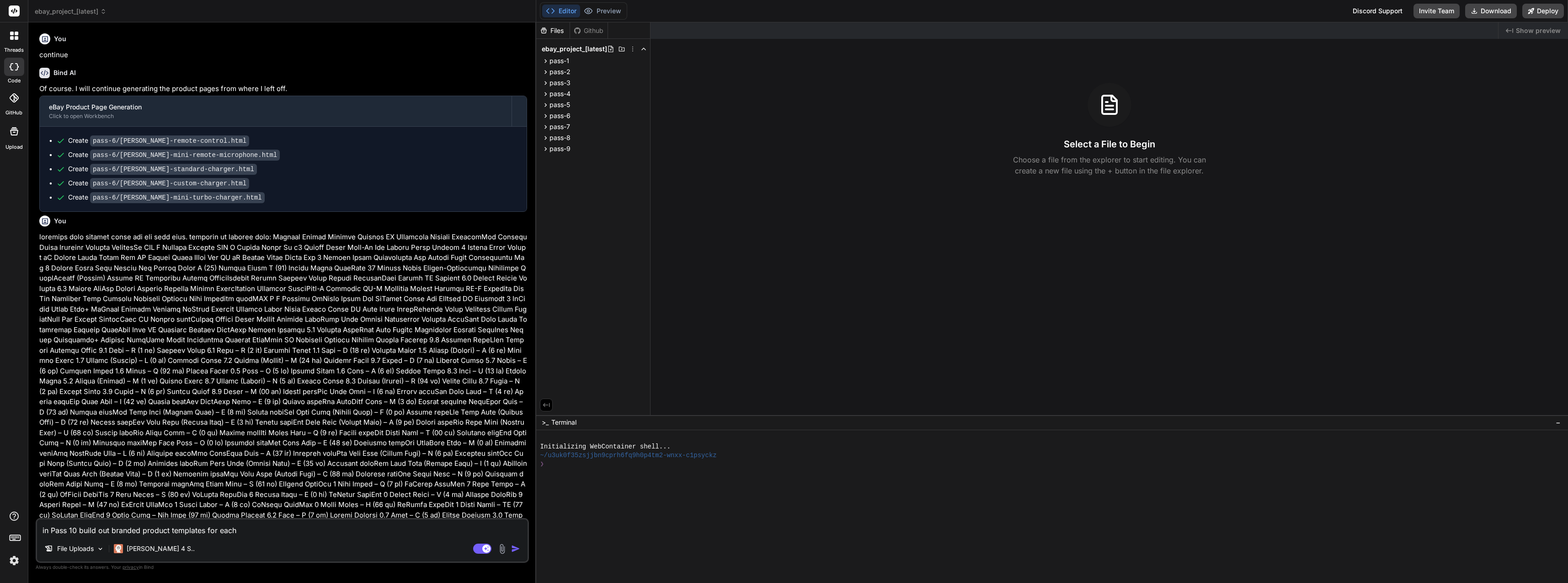
type textarea "x"
type textarea "in Pass 10 build out branded product templates for each of"
type textarea "x"
type textarea "in Pass 10 build out branded product templates for each ofg"
click at [333, 530] on textarea "in Pass 10 build out branded product templates for each of the brands following…" at bounding box center [282, 527] width 491 height 16
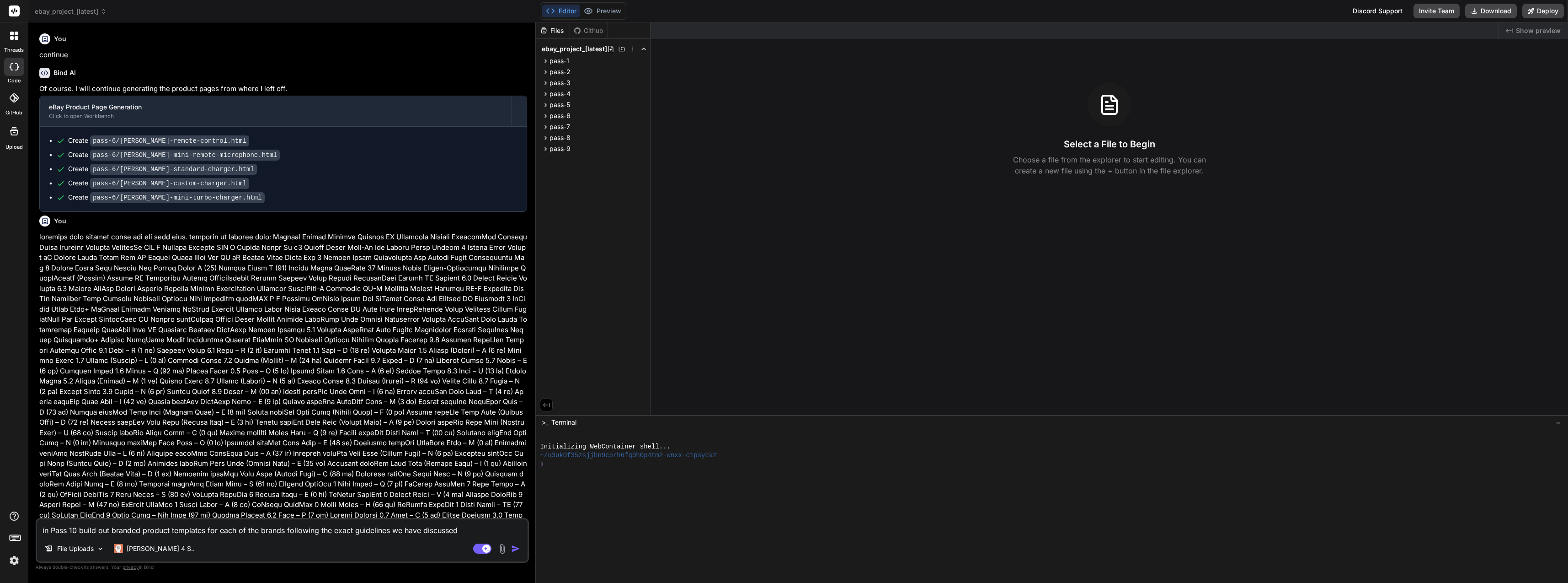
click at [519, 543] on div "File Uploads Claude 4 S.." at bounding box center [282, 550] width 491 height 22
click at [519, 545] on img "button" at bounding box center [516, 548] width 9 height 9
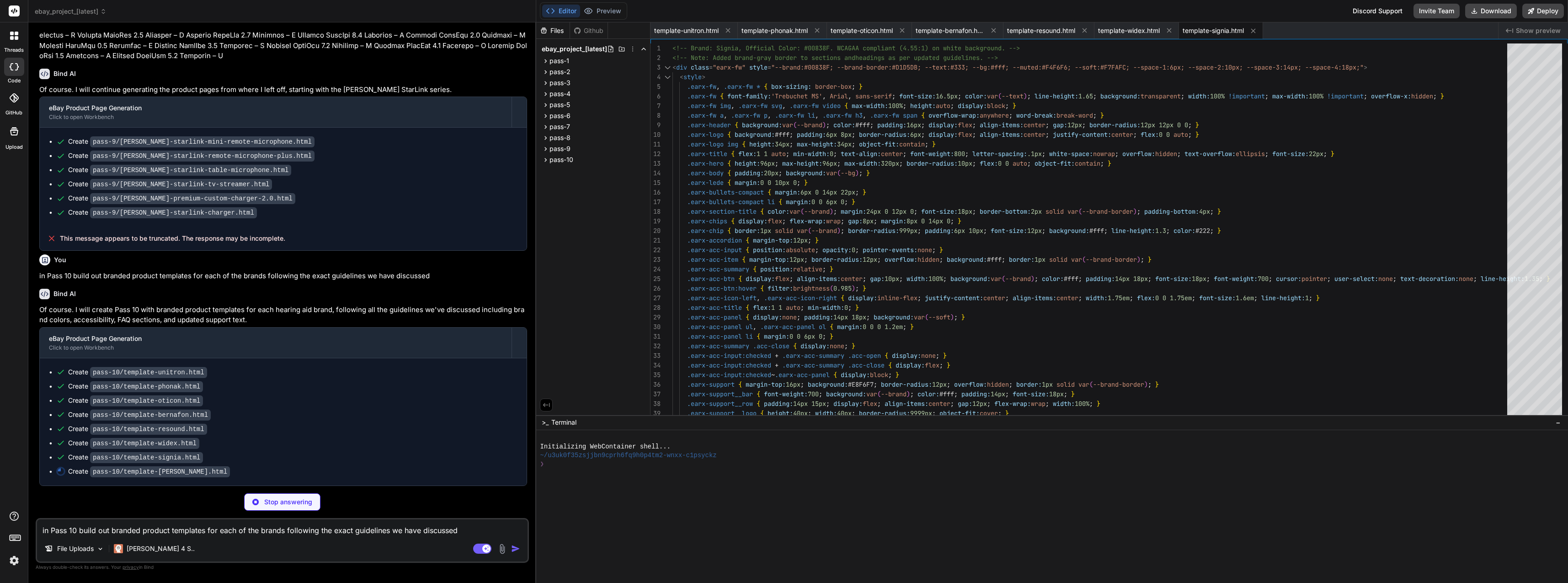
scroll to position [3437, 0]
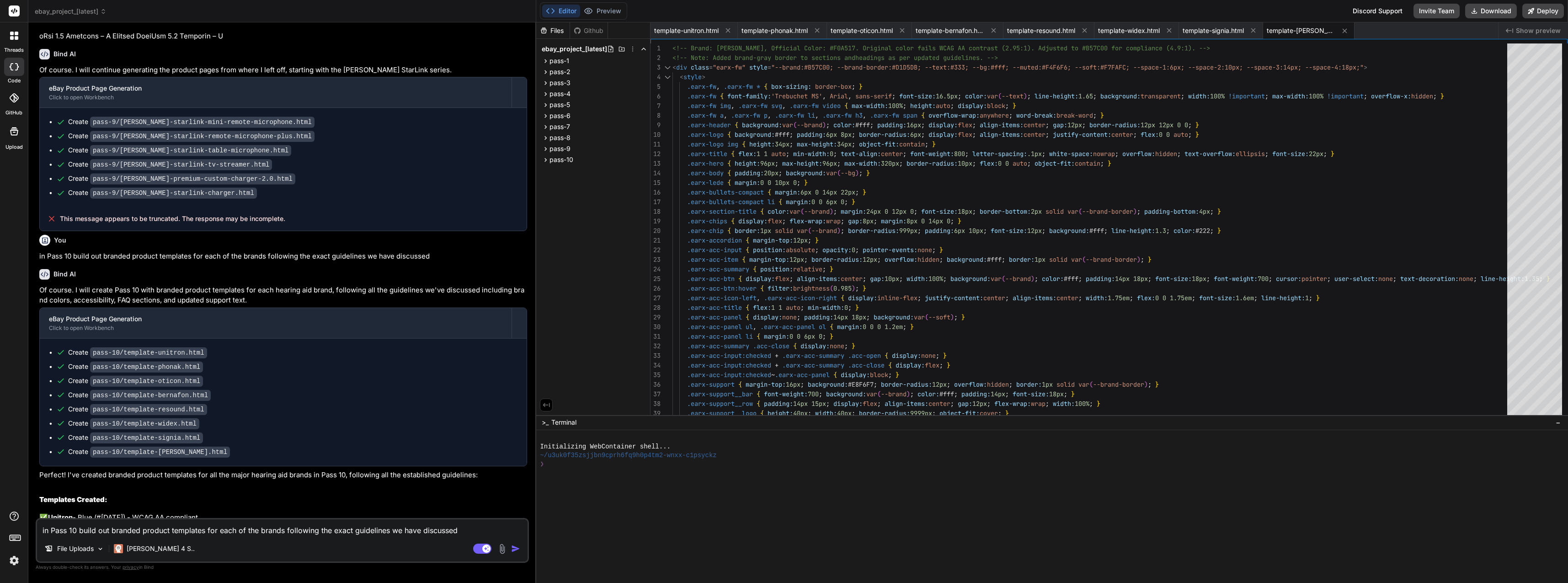
click at [1489, 1] on div "Editor Preview Disabled until preview for your project is generated Discord Sup…" at bounding box center [1052, 11] width 1032 height 23
click at [1489, 8] on button "Download" at bounding box center [1491, 11] width 52 height 15
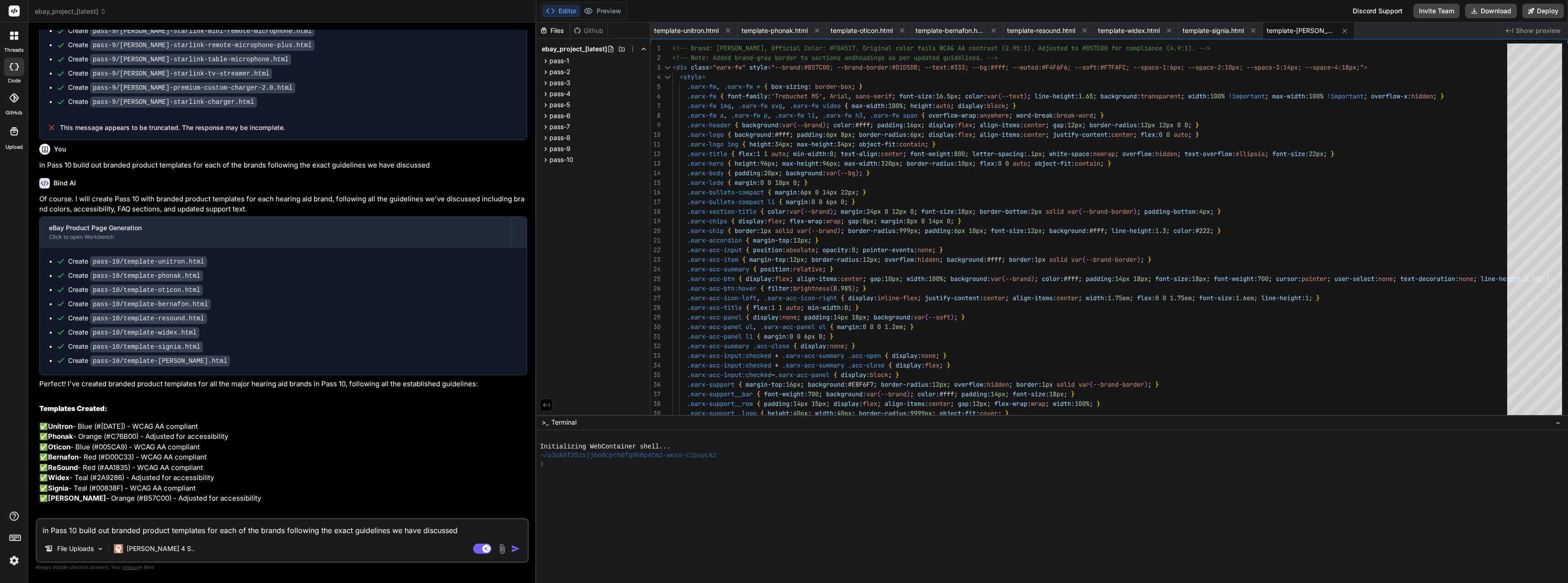
scroll to position [3529, 0]
drag, startPoint x: 71, startPoint y: 183, endPoint x: 453, endPoint y: 188, distance: 382.0
click at [453, 170] on p "in Pass 10 build out branded product templates for each of the brands following…" at bounding box center [283, 164] width 488 height 10
copy p "build out branded product templates for each of the brands following the exact …"
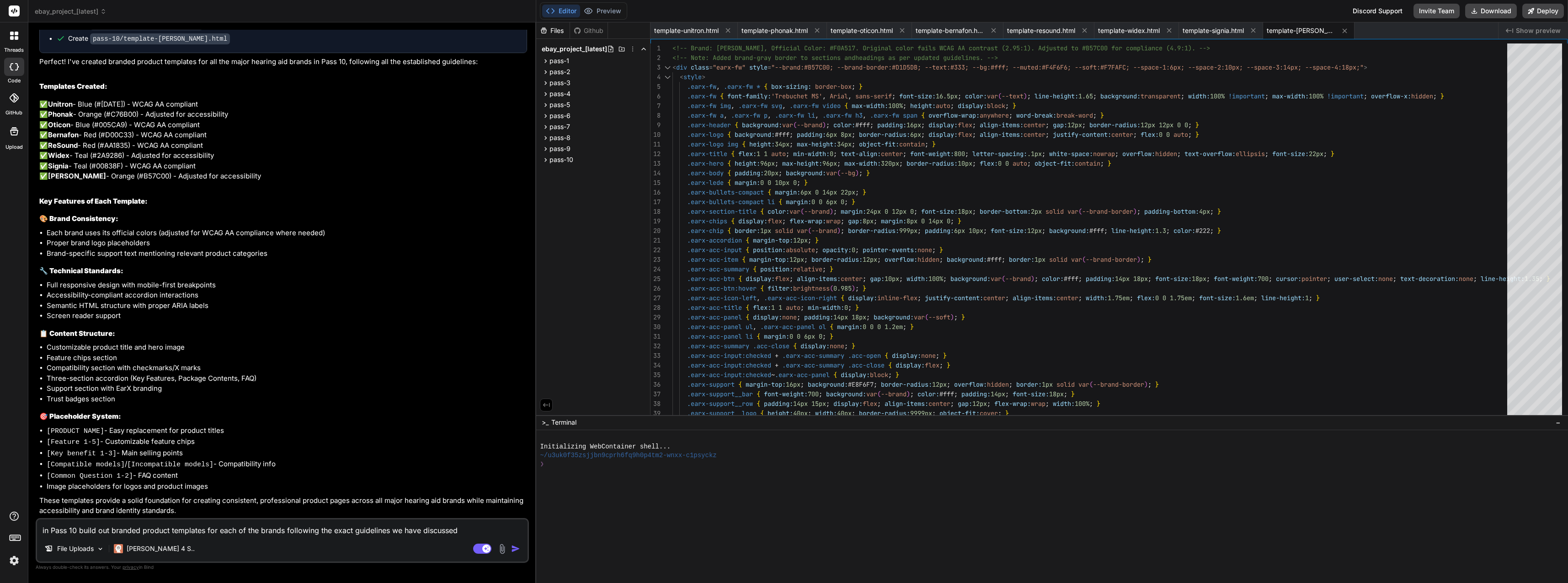
scroll to position [3937, 0]
click at [501, 550] on img at bounding box center [502, 548] width 10 height 10
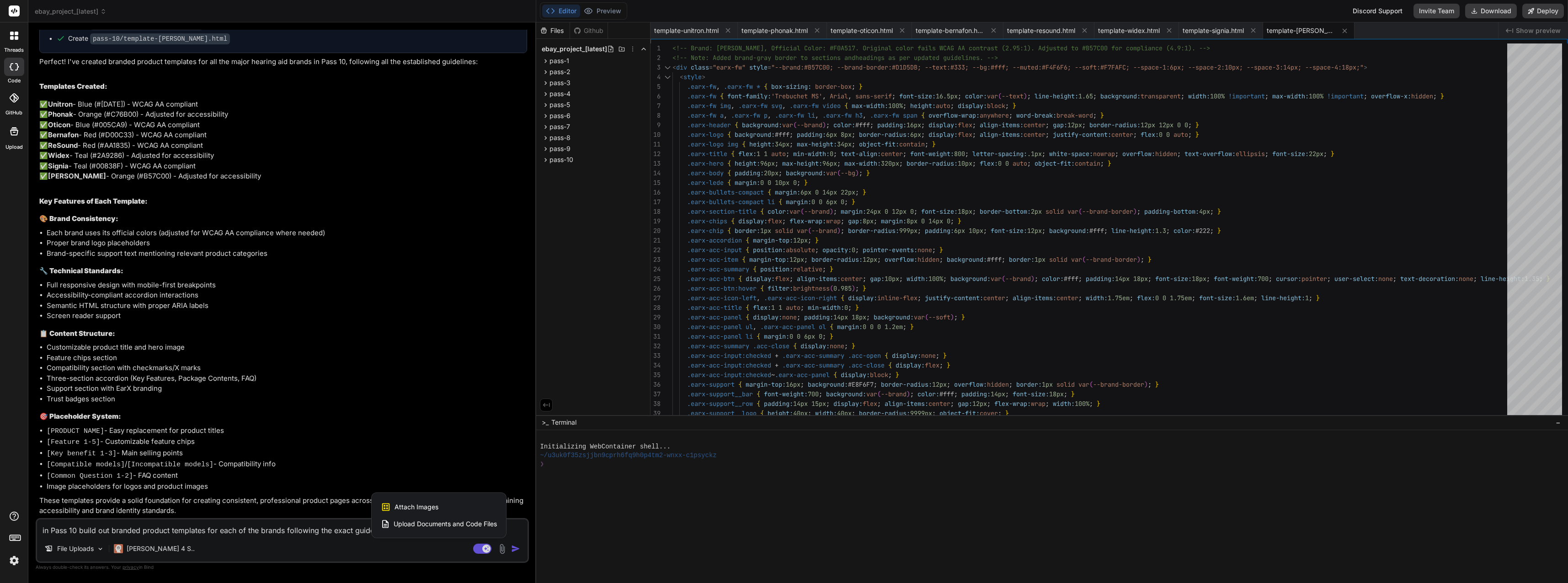
click at [481, 521] on span "Upload Documents and Code Files" at bounding box center [446, 523] width 103 height 9
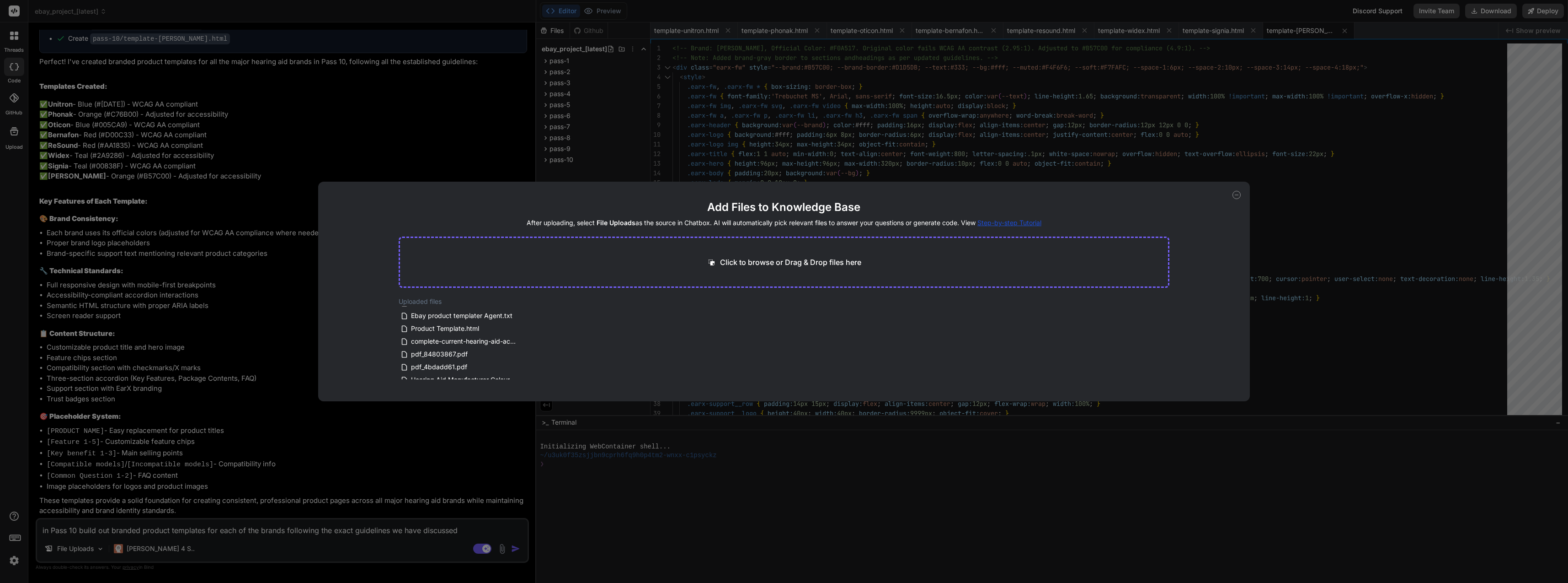
scroll to position [0, 0]
click at [469, 337] on span "Product Template.html" at bounding box center [445, 338] width 70 height 11
click at [135, 543] on div "Add Files to Knowledge Base After uploading, select File Uploads as the source …" at bounding box center [784, 291] width 1568 height 583
click at [230, 530] on textarea "in Pass 10 build out branded product templates for each of the brands following…" at bounding box center [282, 527] width 491 height 16
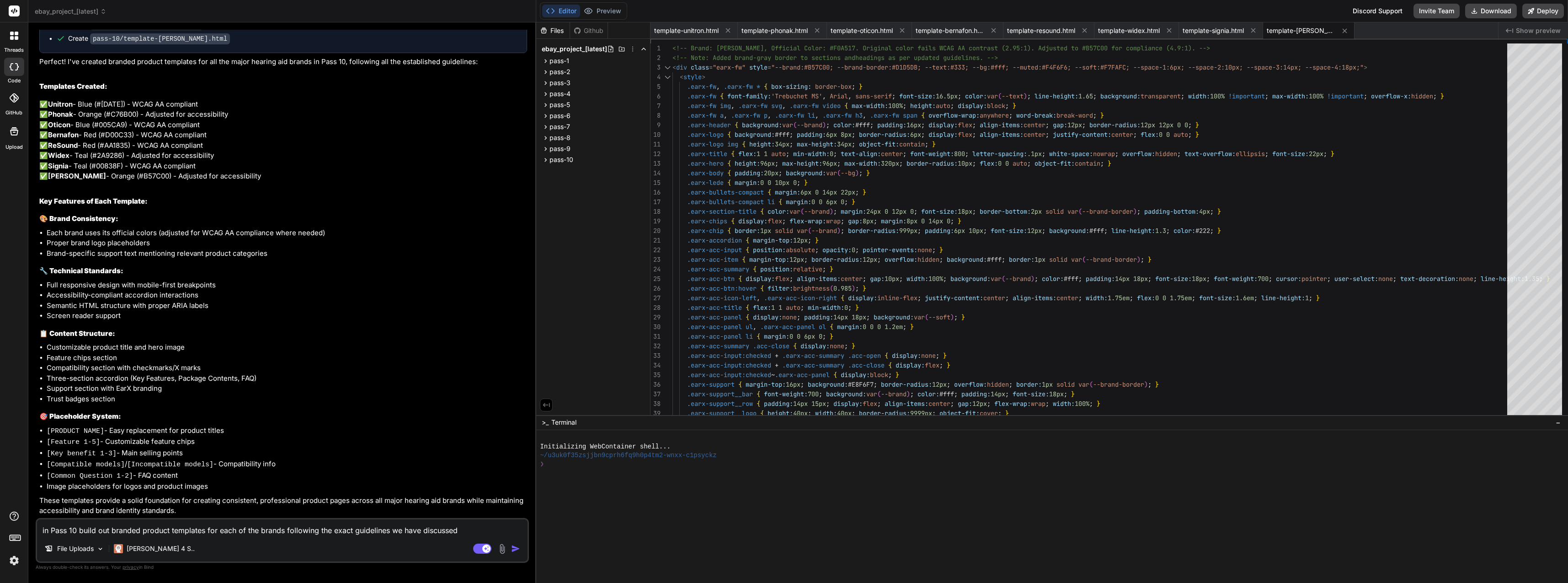
click at [179, 525] on textarea "in Pass 10 build out branded product templates for each of the brands following…" at bounding box center [282, 527] width 491 height 16
click at [151, 546] on p "Claude 4 S.." at bounding box center [161, 548] width 68 height 9
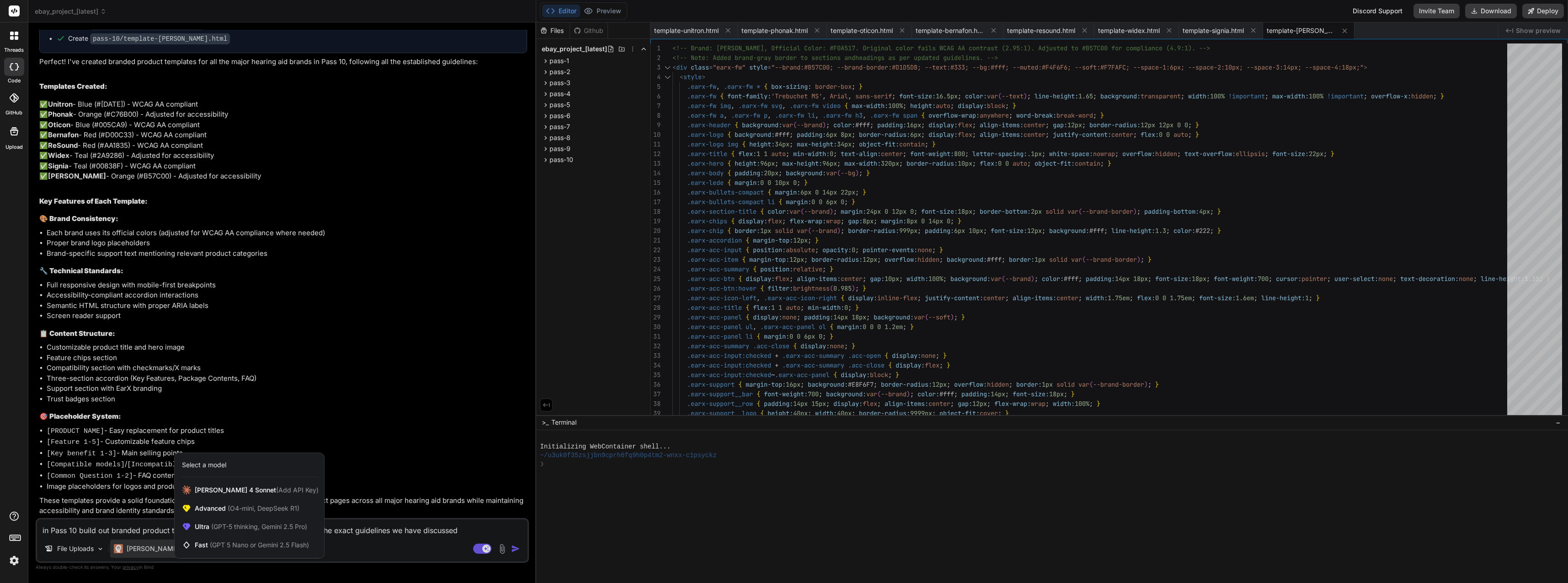
click at [221, 530] on span "(GPT-5 thinking, Gemini 2.5 Pro)" at bounding box center [258, 526] width 98 height 8
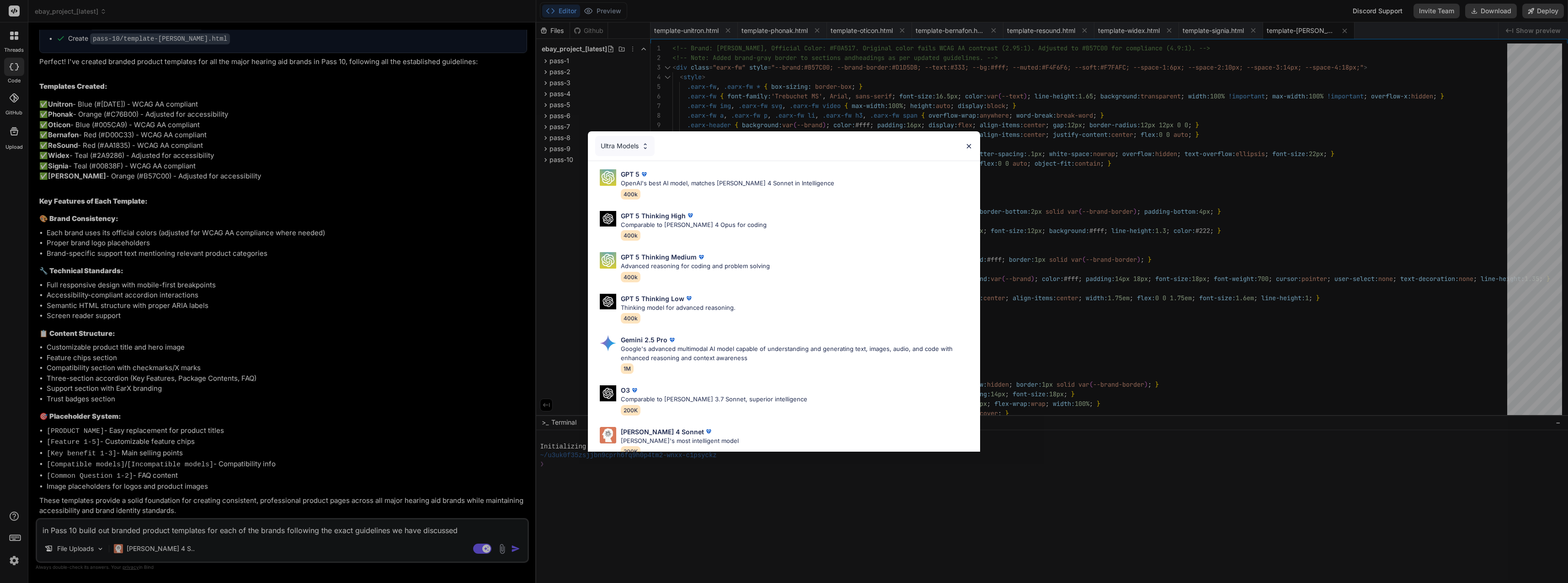
click at [653, 344] on p "Gemini 2.5 Pro" at bounding box center [644, 340] width 47 height 10
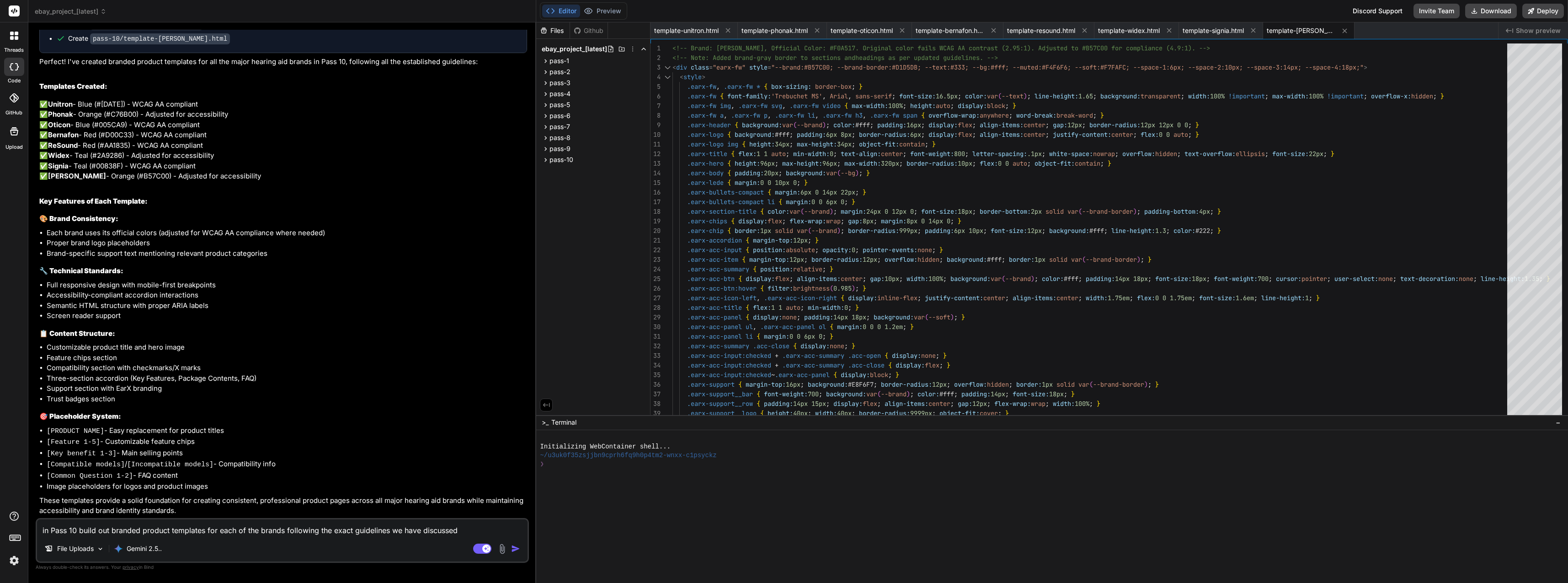
click at [251, 525] on textarea "in Pass 10 build out branded product templates for each of the brands following…" at bounding box center [282, 527] width 491 height 16
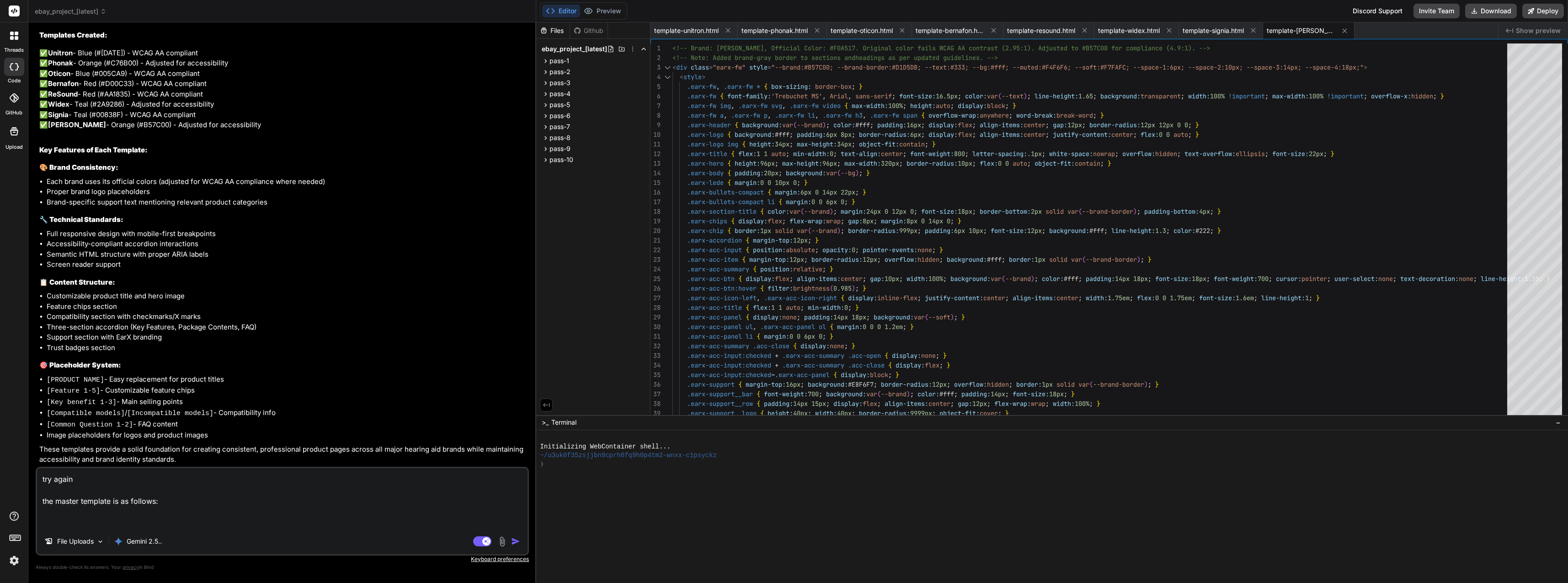
paste textarea "<!-- Note: Using accessible shade #5A8A28 as the primary Phonak Green #8BBD3F f…"
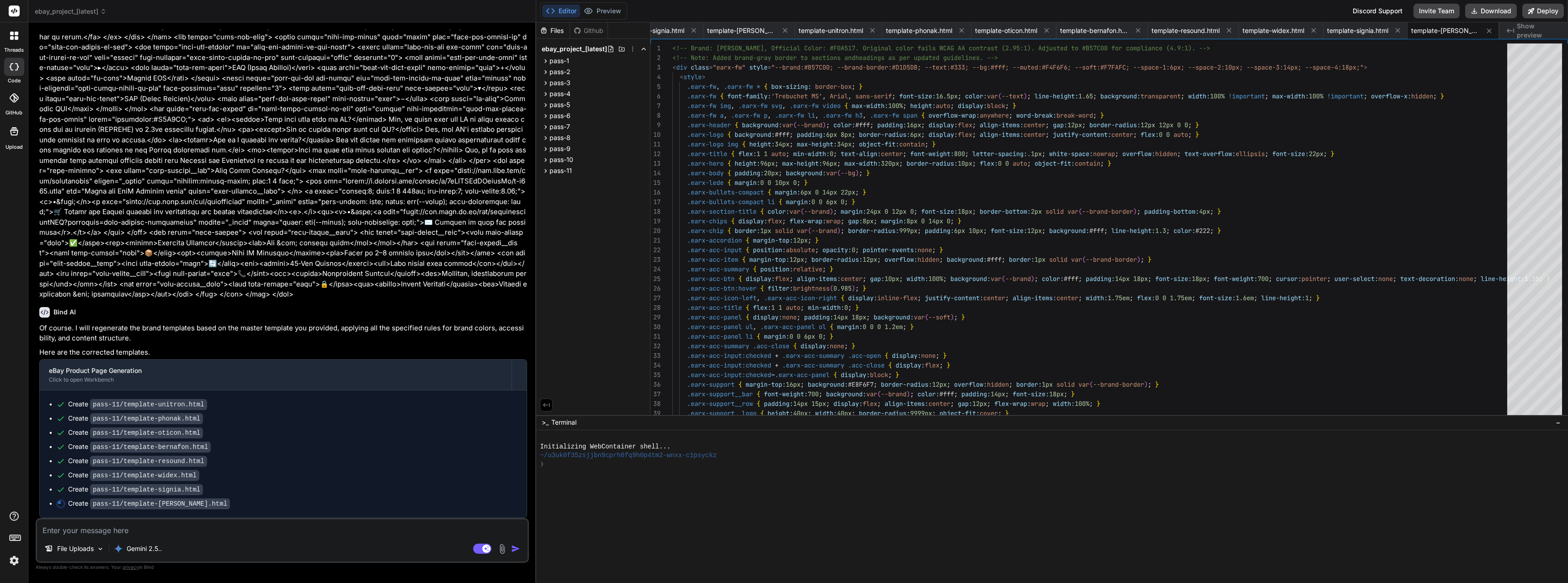
scroll to position [5432, 0]
click at [1501, 14] on button "Download" at bounding box center [1491, 11] width 52 height 15
click at [306, 532] on textarea at bounding box center [282, 527] width 491 height 16
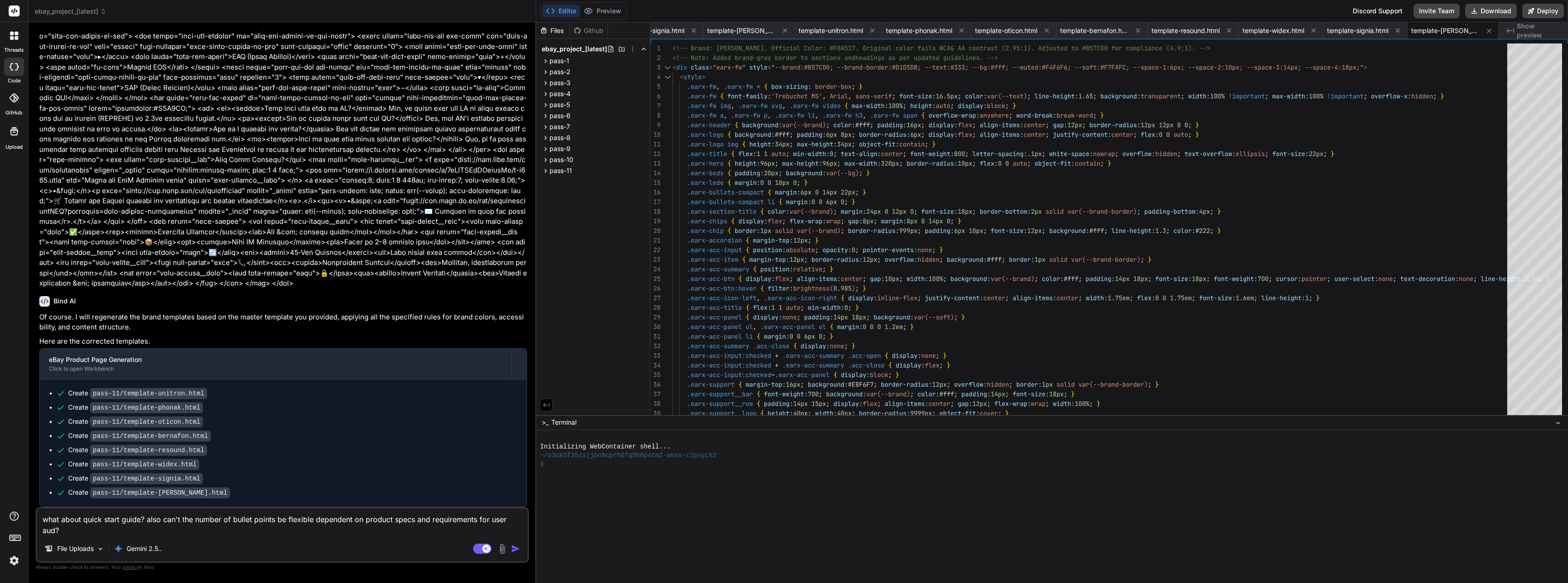
scroll to position [5443, 0]
click at [518, 521] on textarea "what about quick start guide? also can't the number of bullet points be flexibl…" at bounding box center [282, 521] width 491 height 27
click at [520, 547] on img "button" at bounding box center [516, 548] width 9 height 9
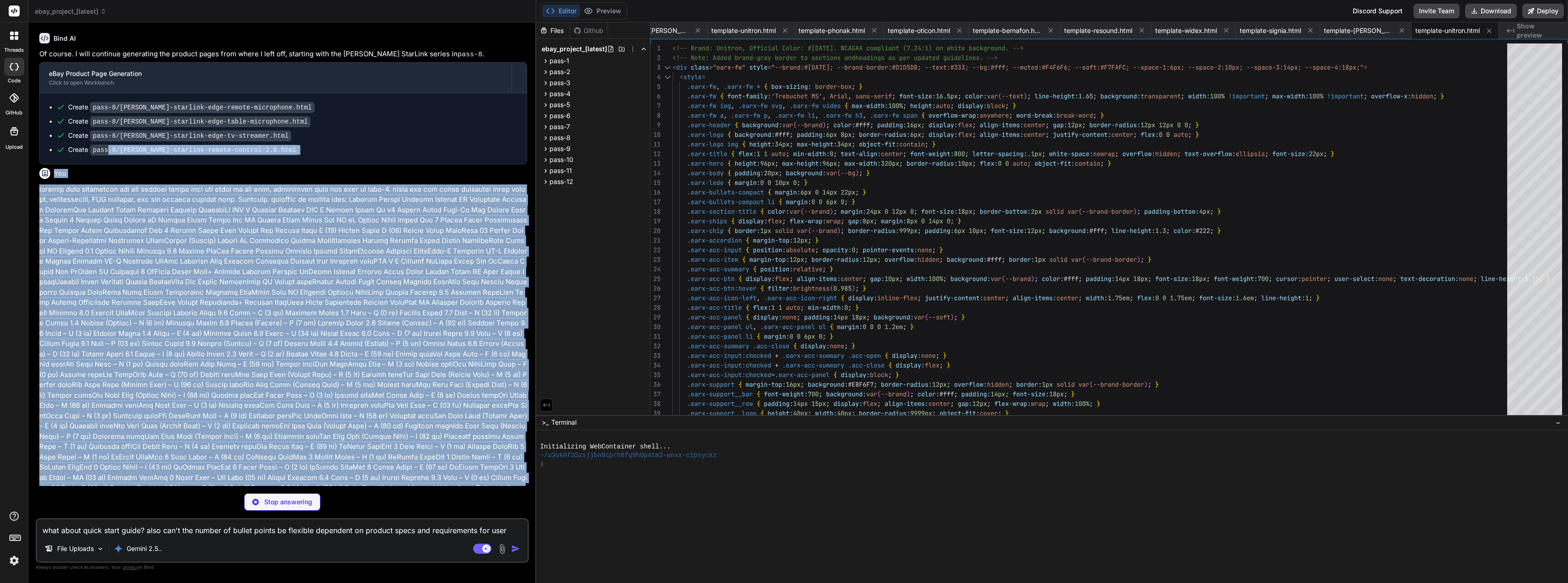
scroll to position [2615, 0]
drag, startPoint x: 105, startPoint y: 330, endPoint x: 38, endPoint y: 194, distance: 151.6
click at [38, 194] on div "You continue Bind AI Of course. I will continue generating the product pages fr…" at bounding box center [283, 258] width 491 height 456
copy p "proceed with generating all the product pages from the start of the list, conti…"
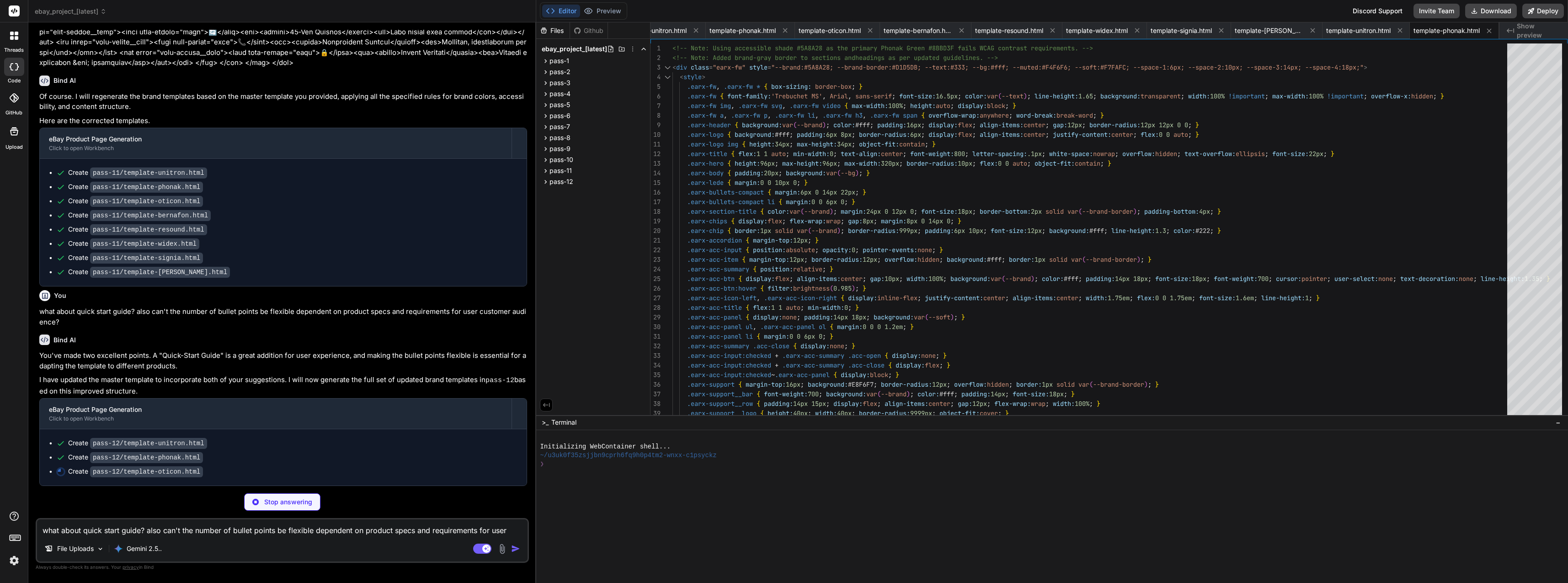
scroll to position [5662, 0]
click at [321, 525] on textarea "what about quick start guide? also can't the number of bullet points be flexibl…" at bounding box center [282, 527] width 491 height 16
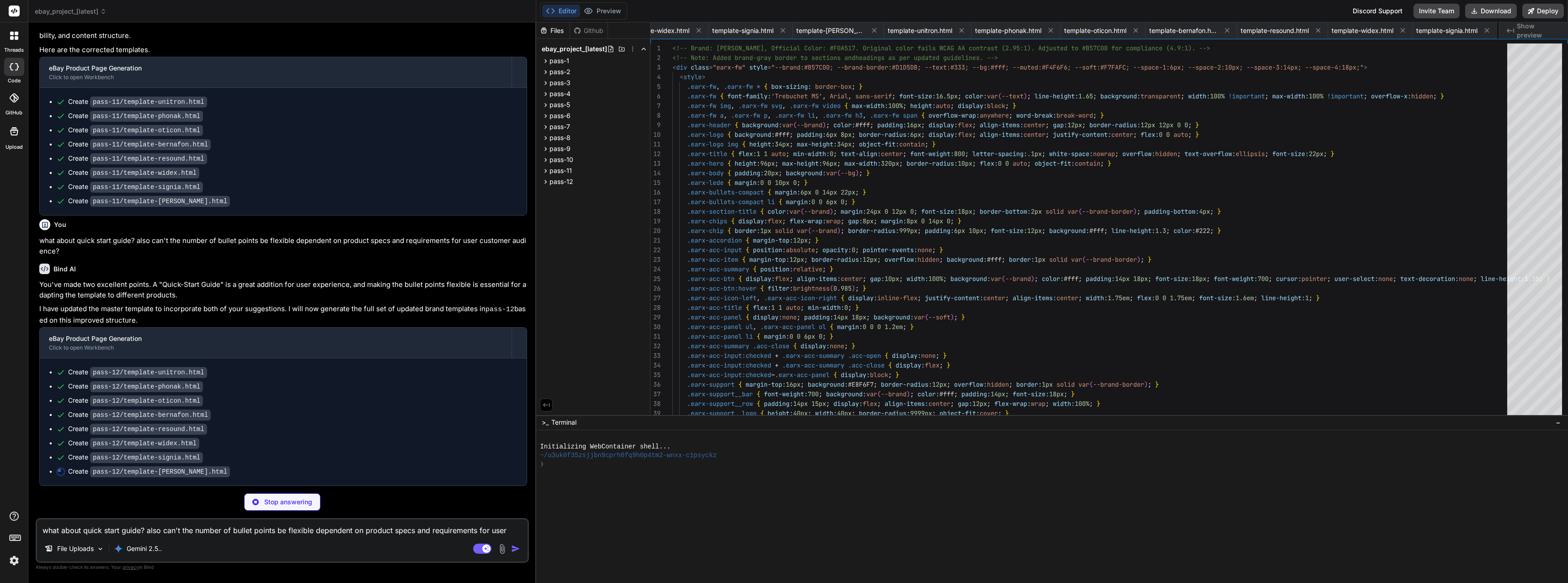
scroll to position [0, 1263]
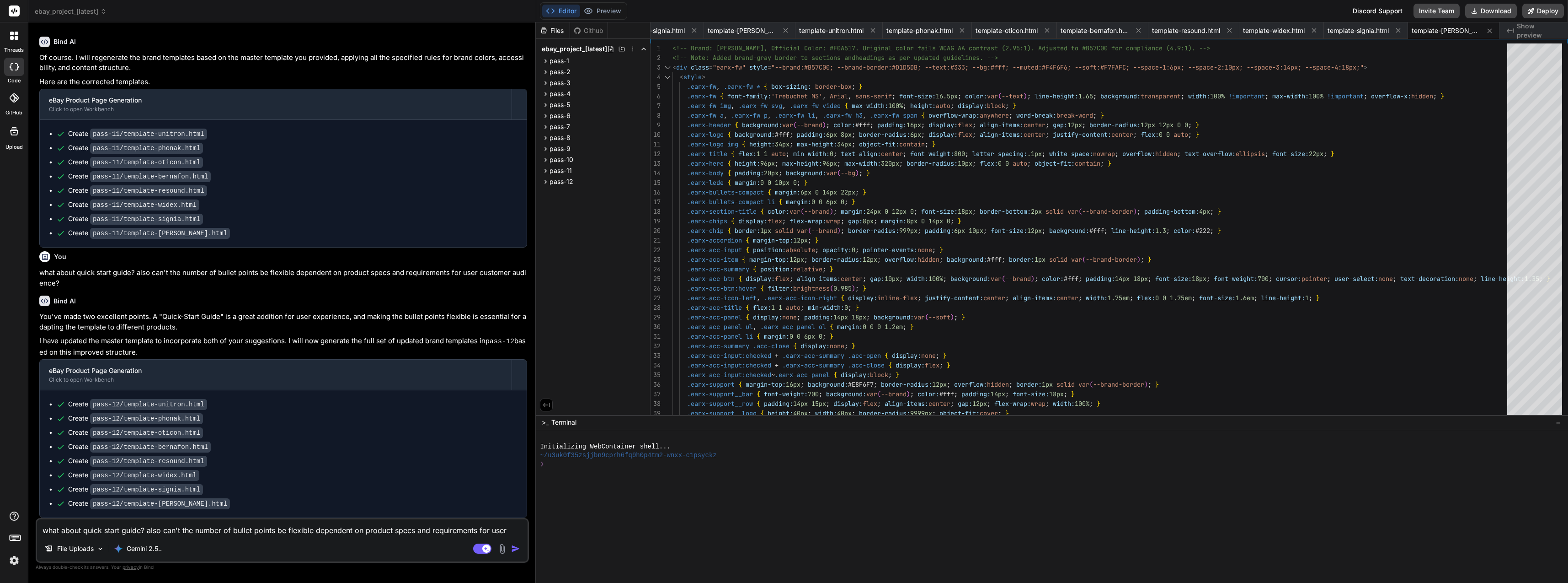
click at [1479, 14] on button "Download" at bounding box center [1491, 11] width 52 height 15
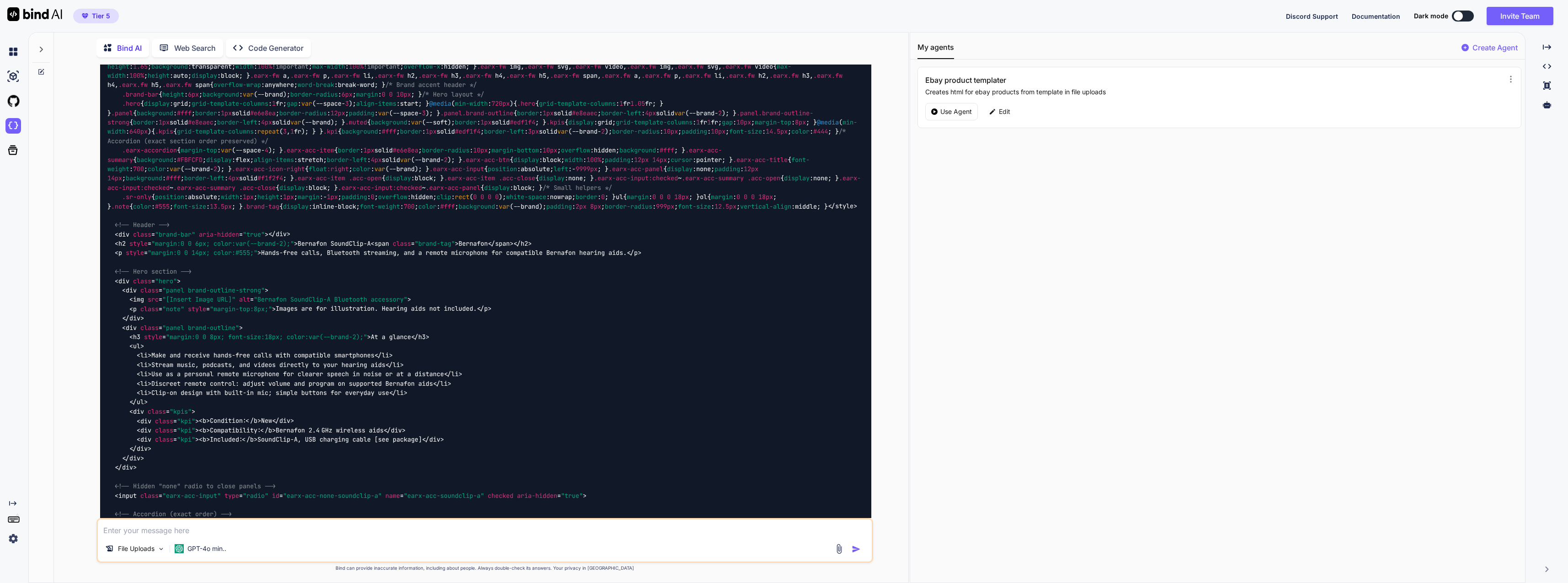
scroll to position [2498, 0]
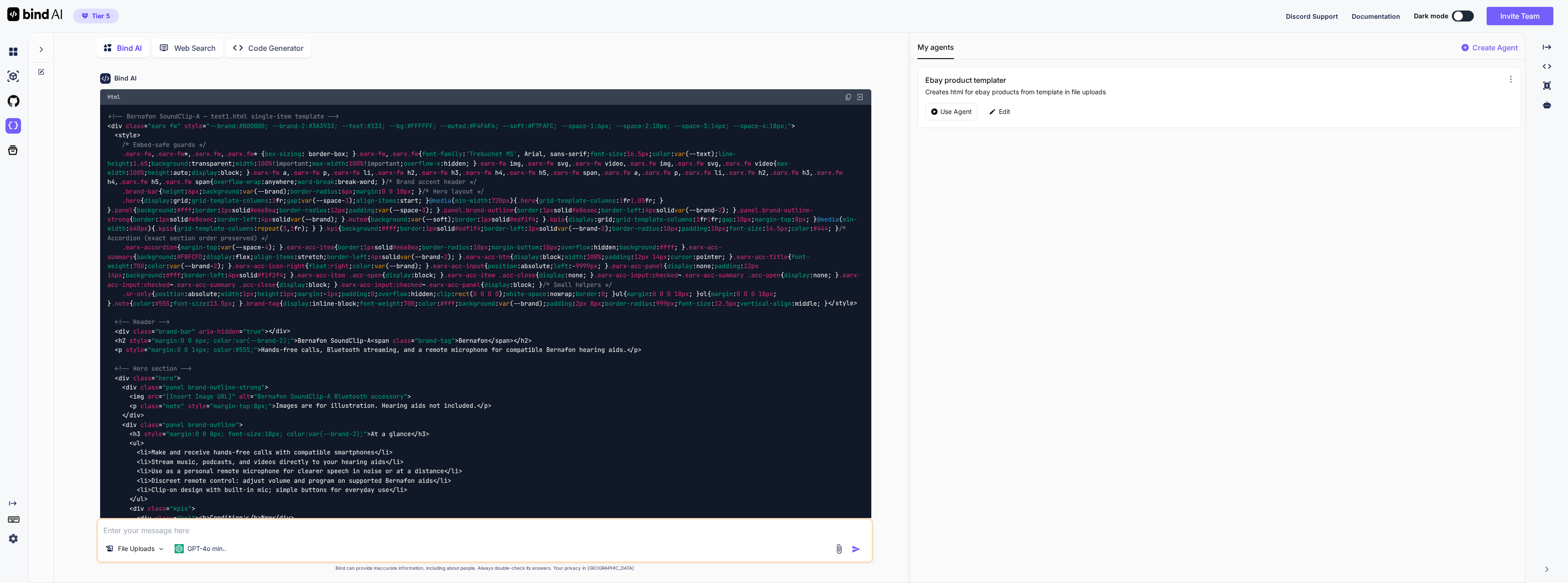
drag, startPoint x: 688, startPoint y: 291, endPoint x: 684, endPoint y: 288, distance: 5.0
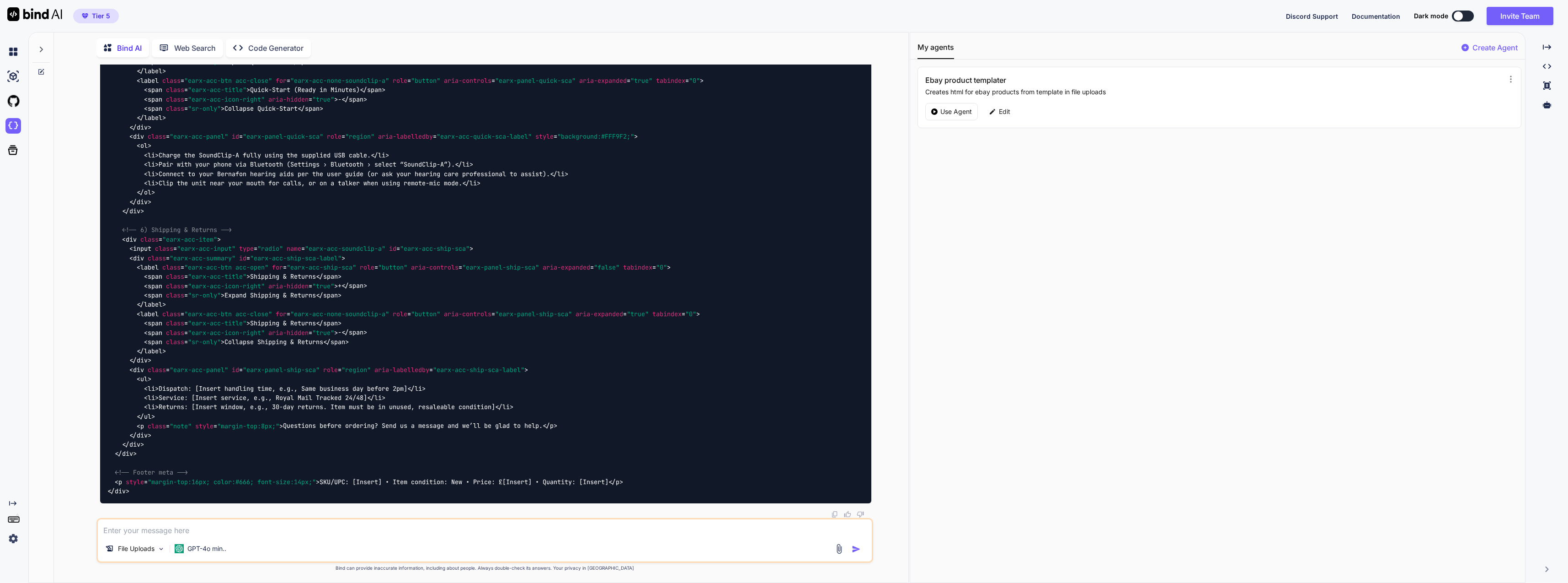
scroll to position [9681, 0]
click at [301, 546] on div "File Uploads GPT-4o min.." at bounding box center [485, 550] width 774 height 22
click at [299, 528] on textarea at bounding box center [485, 527] width 774 height 16
paste textarea "build out branded product templates for each of the brands following the exact …"
type textarea "build out branded product templates for each of the brands following the exact …"
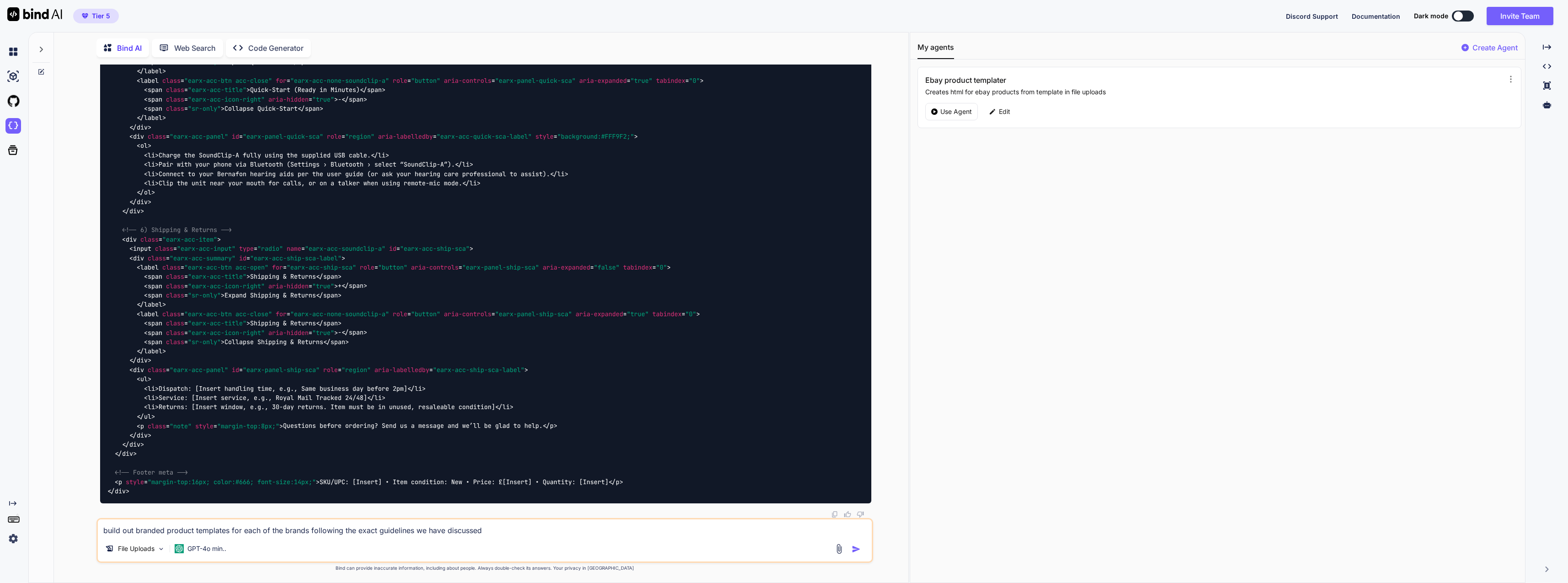
click at [197, 549] on p "GPT-4o min.." at bounding box center [207, 548] width 39 height 9
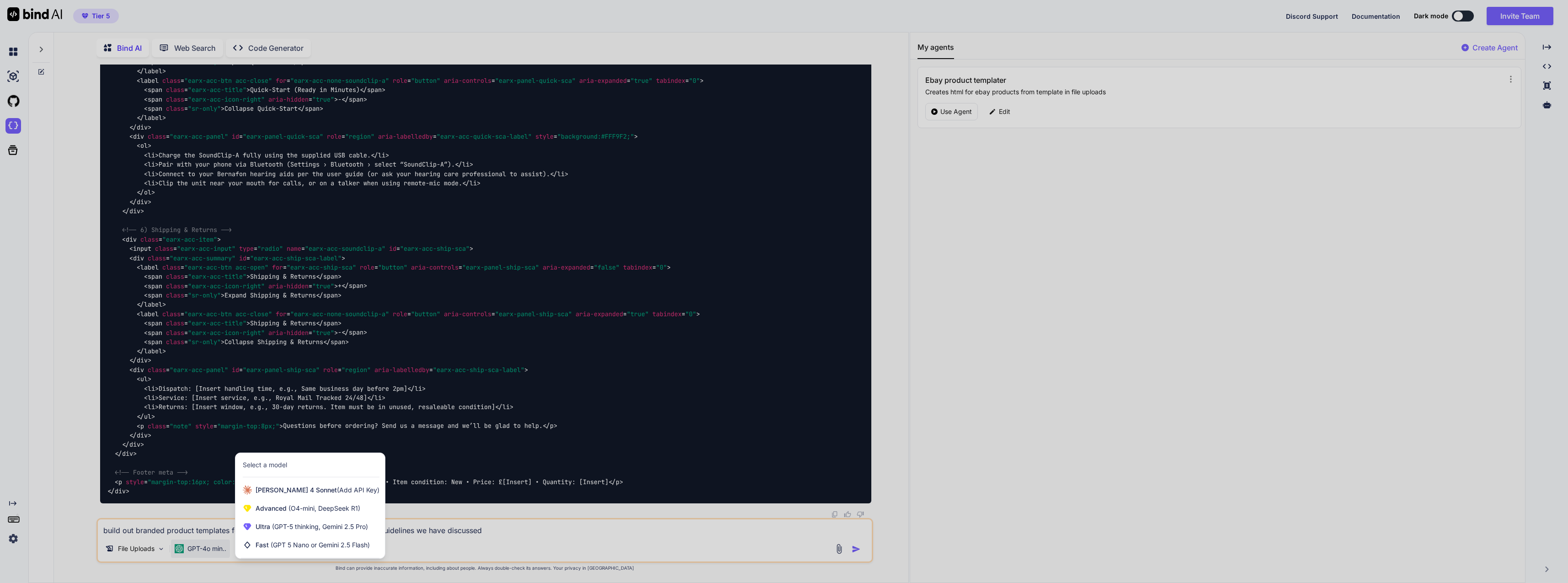
click at [284, 528] on span "(GPT-5 thinking, Gemini 2.5 Pro)" at bounding box center [319, 526] width 98 height 8
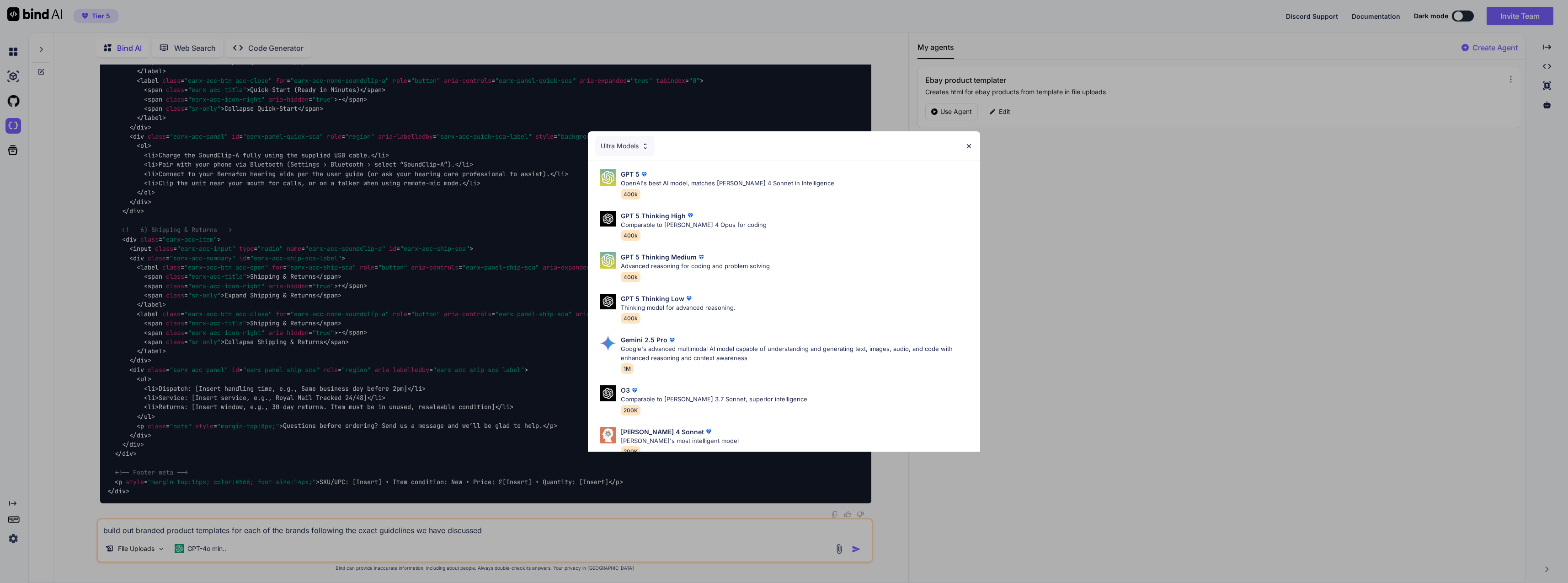
click at [662, 185] on p "OpenAI's best AI model, matches Claude 4 Sonnet in Intelligence" at bounding box center [727, 183] width 214 height 9
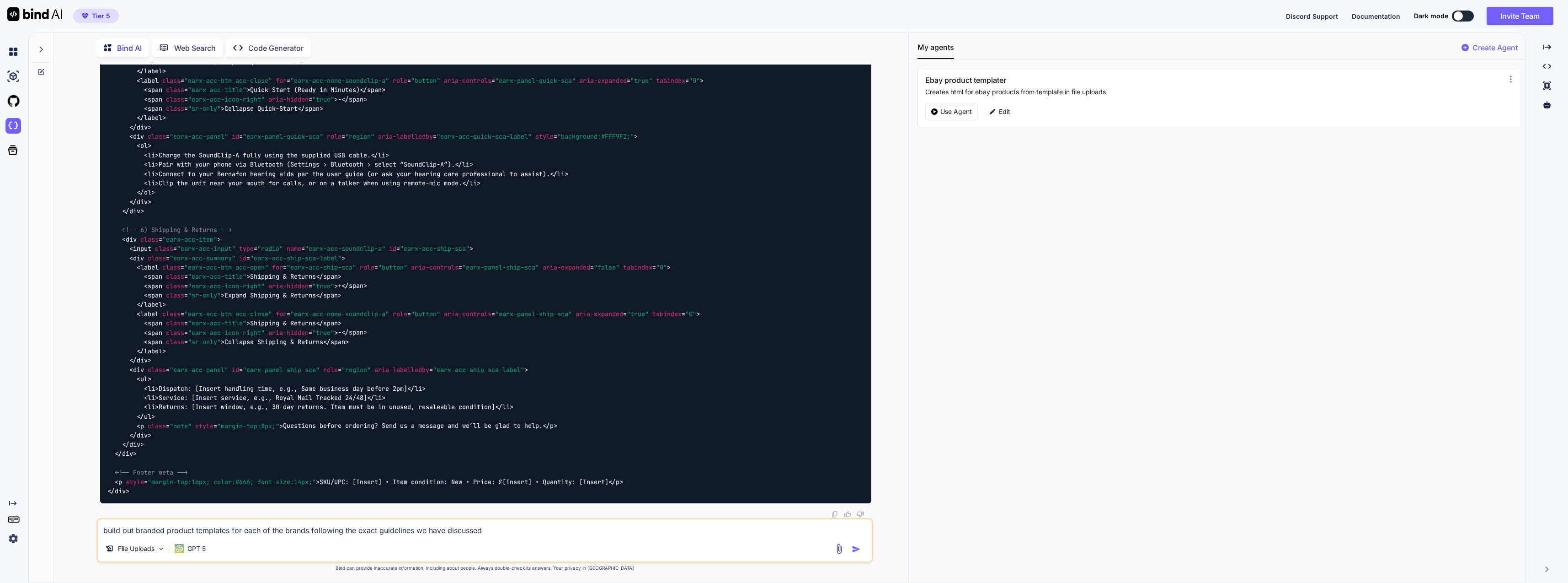
click at [855, 548] on img "button" at bounding box center [856, 549] width 9 height 9
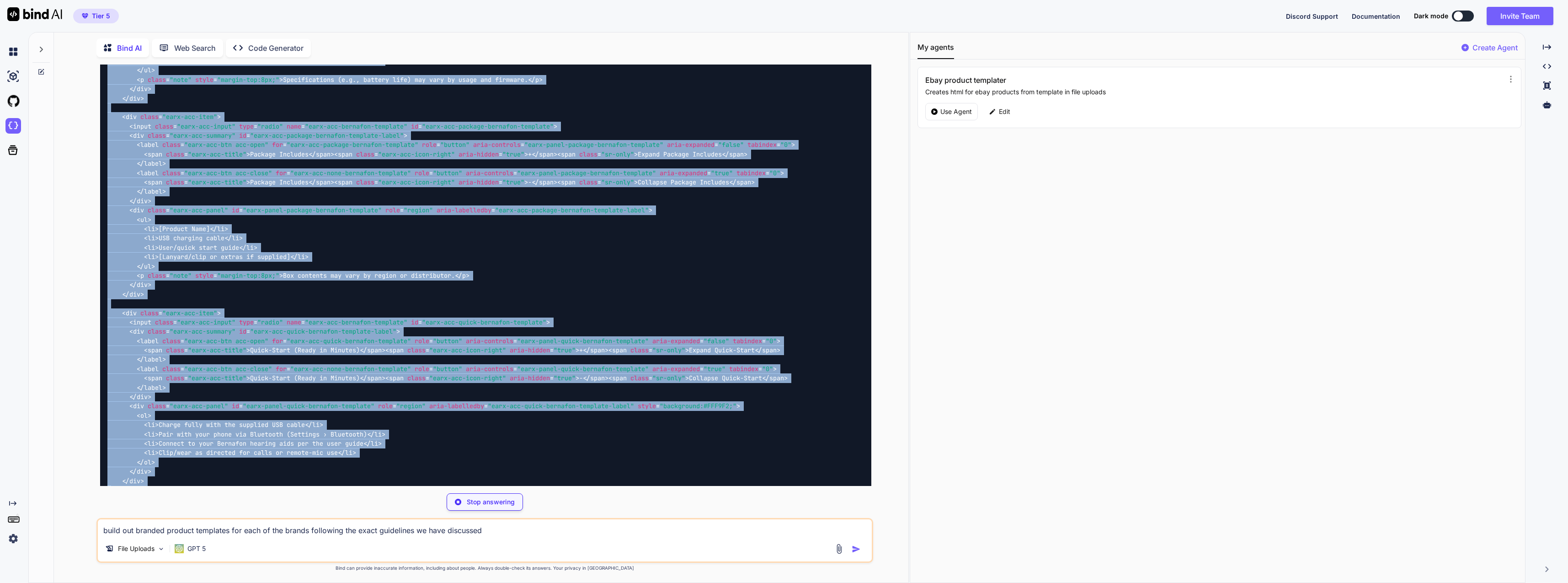
scroll to position [10180, 0]
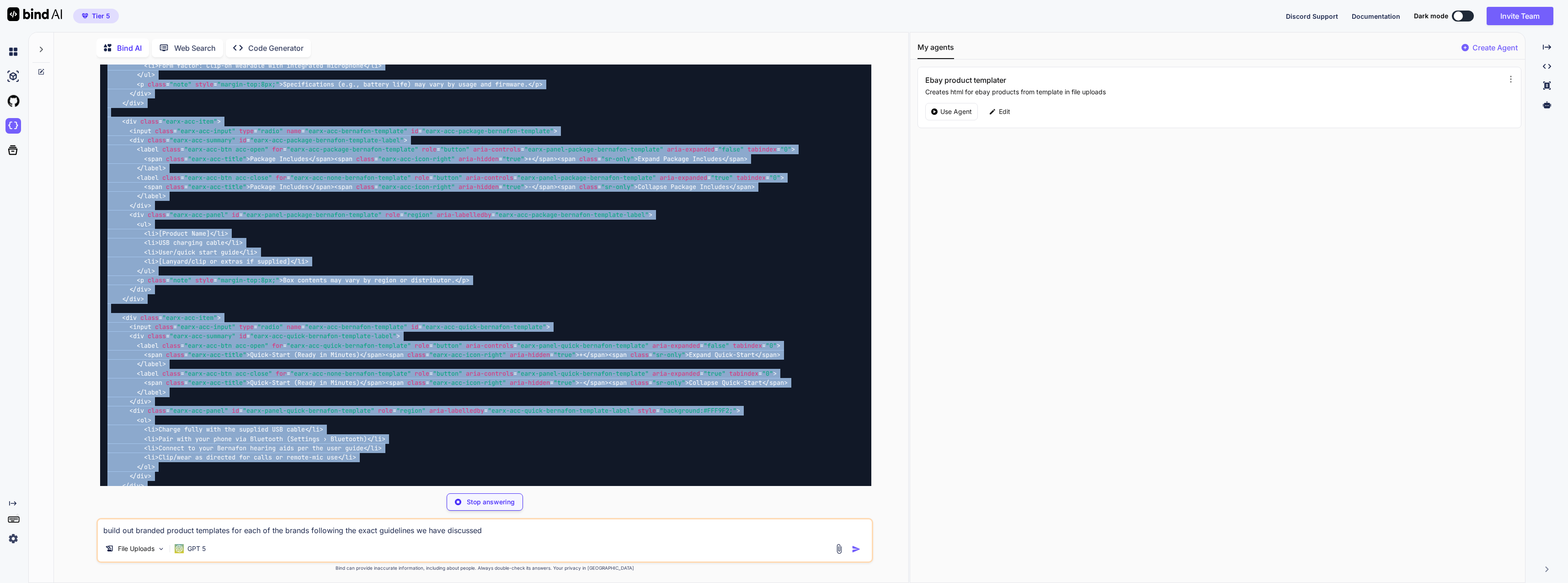
drag, startPoint x: 301, startPoint y: 411, endPoint x: 106, endPoint y: 104, distance: 363.7
click at [106, 104] on div "<!-- ========================= Bernafon — Branded product template (test1.html …" at bounding box center [485, 38] width 771 height 2076
copy code "<!-- ========================= Bernafon — Branded product template (test1.html …"
